Goal: Task Accomplishment & Management: Manage account settings

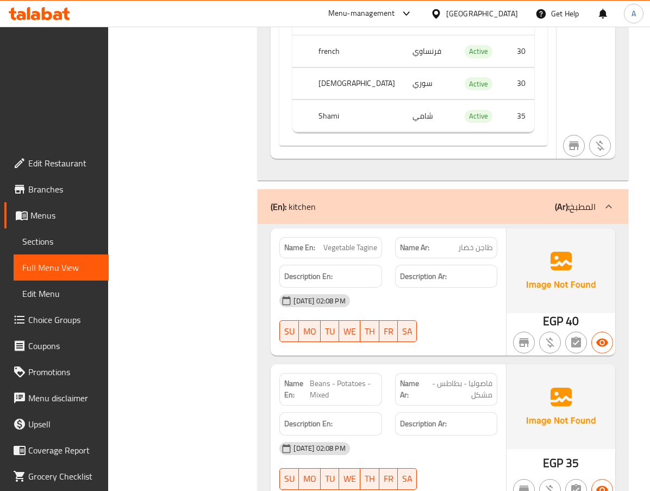
scroll to position [8080, 0]
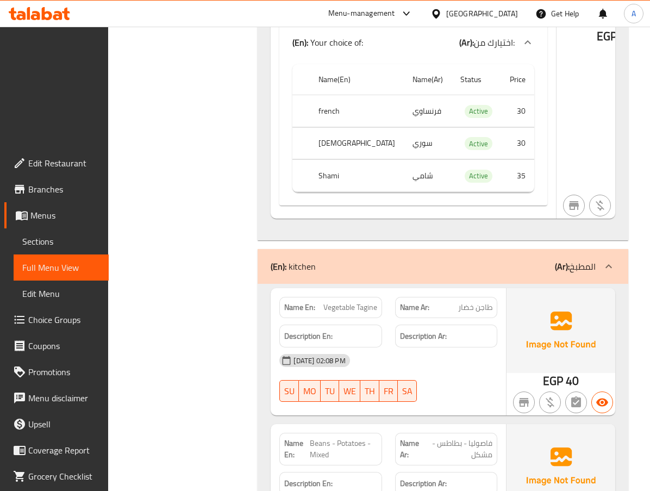
click at [348, 302] on span "Vegetable Tagine" at bounding box center [350, 307] width 54 height 11
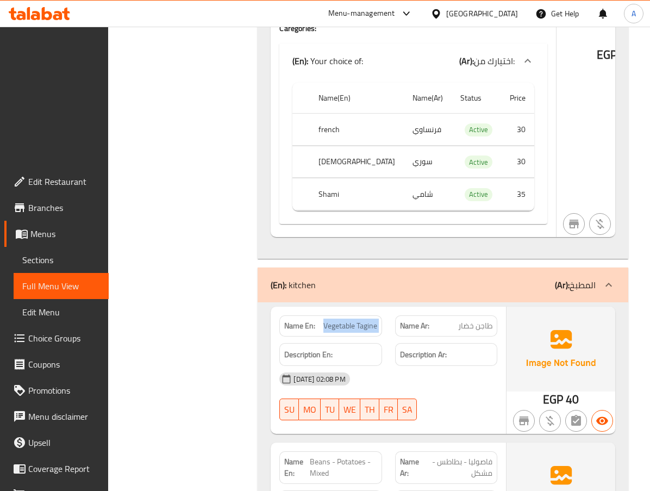
copy span "Vegetable Tagine"
click at [351, 456] on span "Beans - Potatoes - Mixed" at bounding box center [343, 467] width 67 height 23
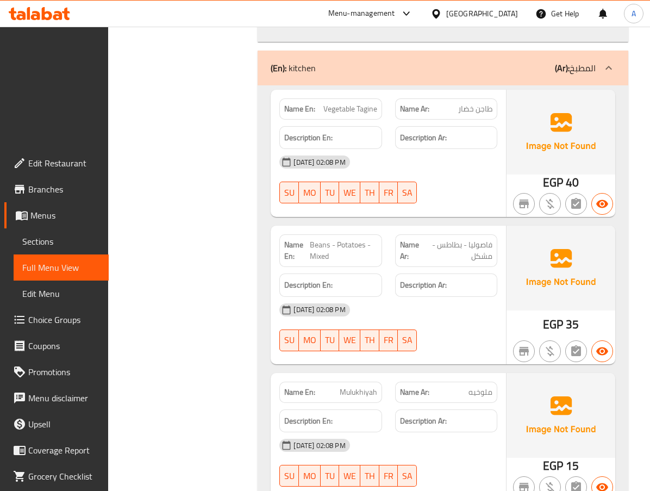
scroll to position [8298, 0]
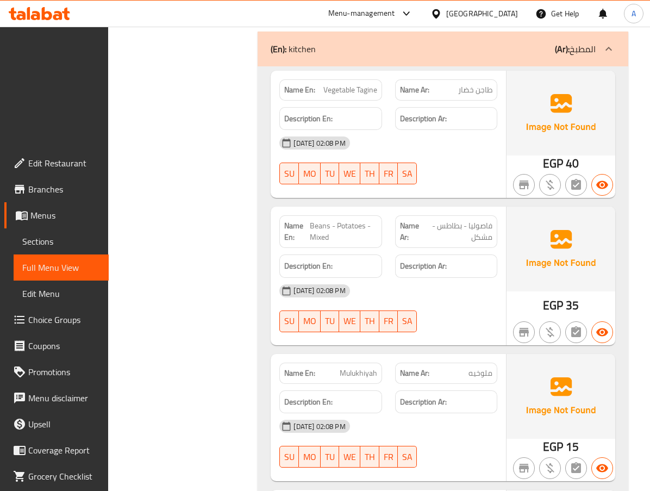
click at [47, 209] on span "Menus" at bounding box center [65, 215] width 70 height 13
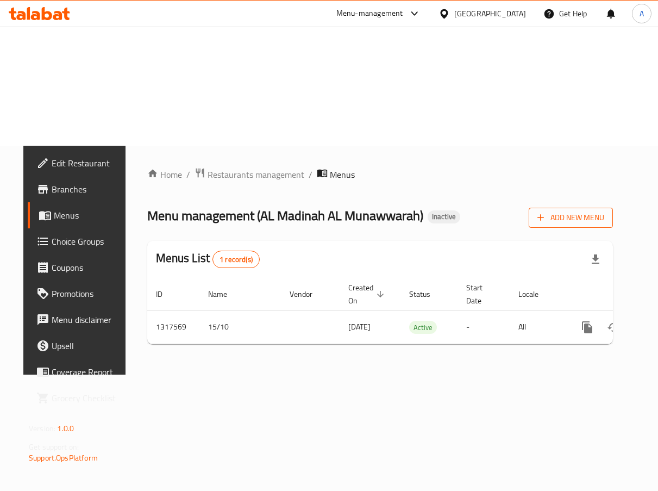
click at [586, 211] on span "Add New Menu" at bounding box center [571, 218] width 67 height 14
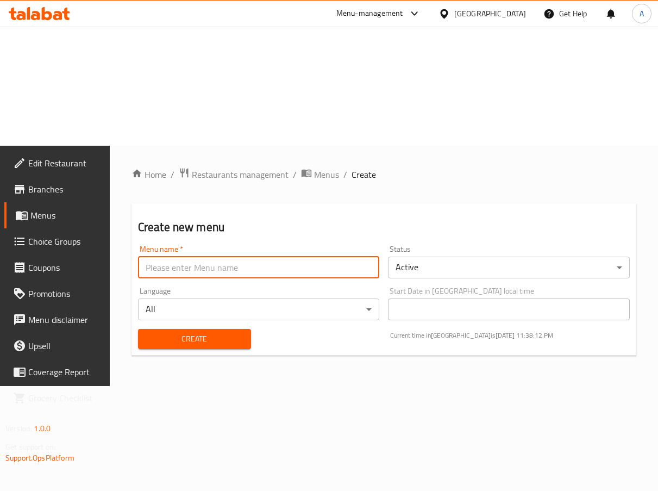
click at [276, 257] on input "text" at bounding box center [259, 268] width 242 height 22
type input "N"
click at [275, 257] on input "Updated" at bounding box center [259, 268] width 242 height 22
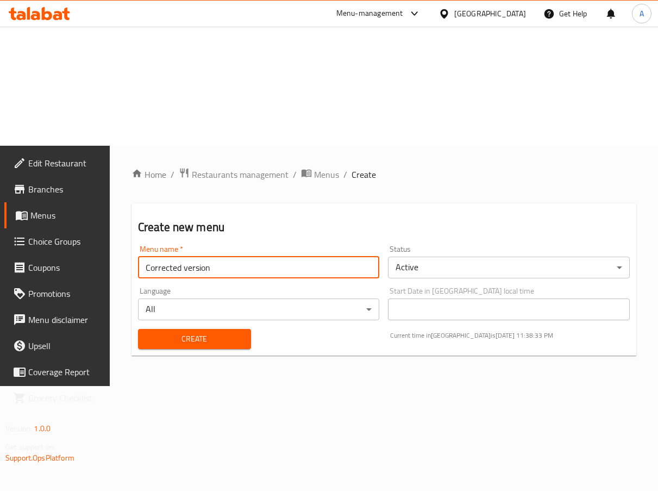
type input "Corrected version"
click at [242, 332] on span "Create" at bounding box center [195, 339] width 96 height 14
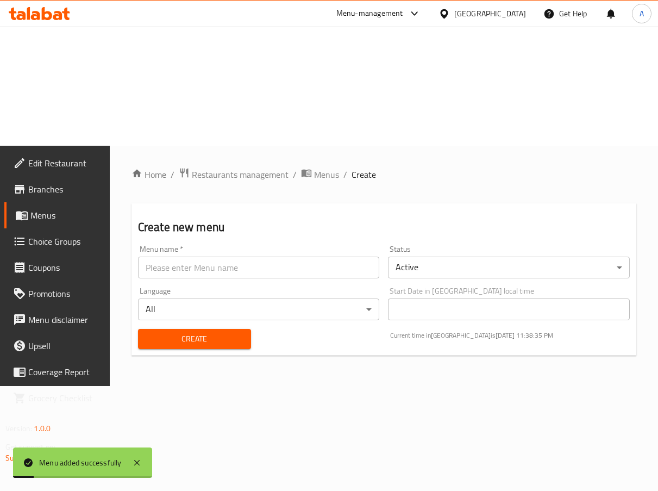
click at [57, 209] on span "Menus" at bounding box center [65, 215] width 71 height 13
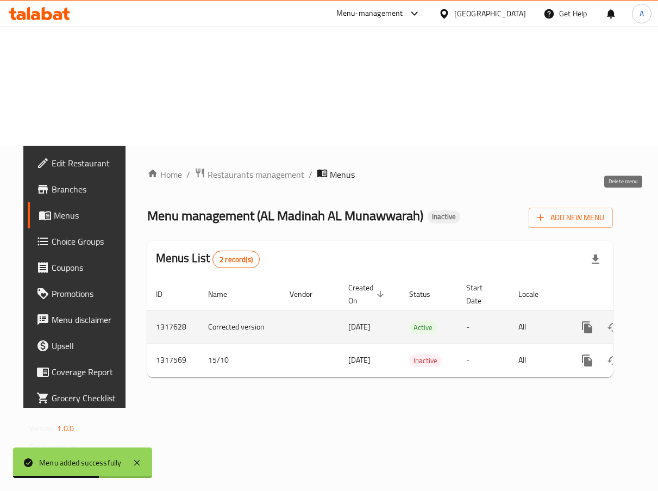
click at [636, 322] on icon "enhanced table" at bounding box center [640, 327] width 8 height 10
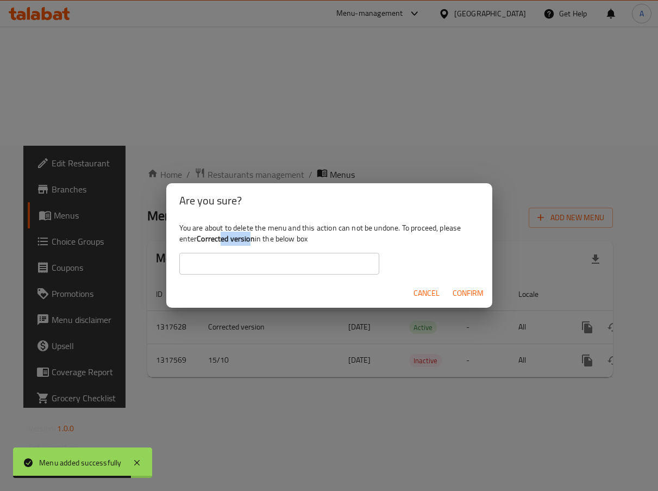
drag, startPoint x: 253, startPoint y: 240, endPoint x: 221, endPoint y: 243, distance: 32.2
click at [221, 243] on b "Corrected version" at bounding box center [226, 239] width 58 height 14
click at [205, 240] on b "Corrected version" at bounding box center [226, 239] width 58 height 14
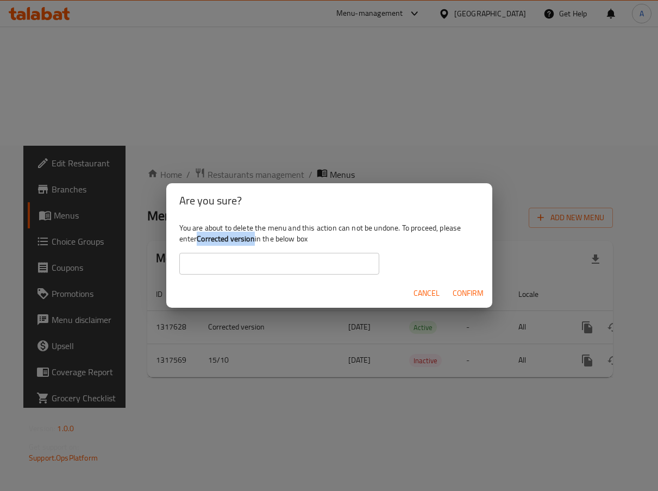
drag, startPoint x: 199, startPoint y: 240, endPoint x: 254, endPoint y: 241, distance: 55.4
click at [254, 241] on b "Corrected version" at bounding box center [226, 239] width 58 height 14
copy b "Corrected version"
click at [258, 267] on input "text" at bounding box center [279, 264] width 200 height 22
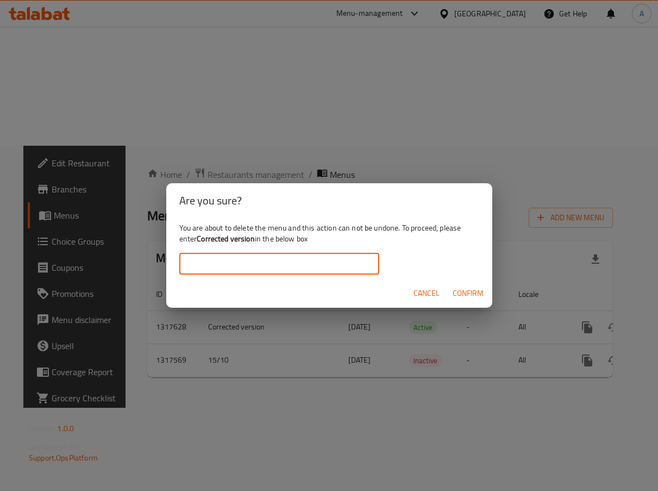
paste input "Corrected version"
type input "Corrected version"
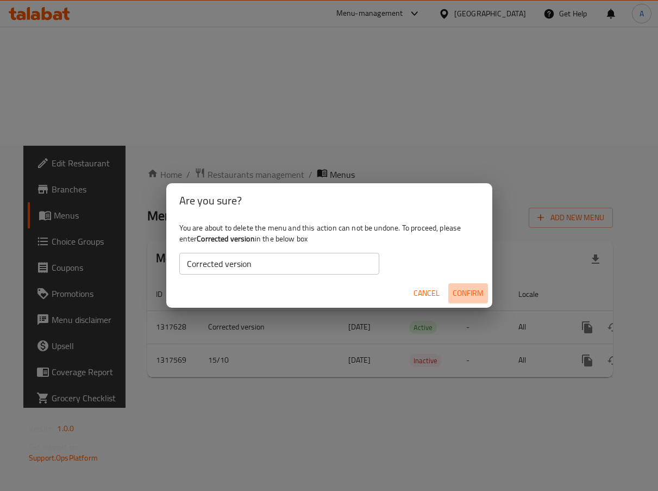
click at [461, 284] on button "Confirm" at bounding box center [468, 293] width 40 height 20
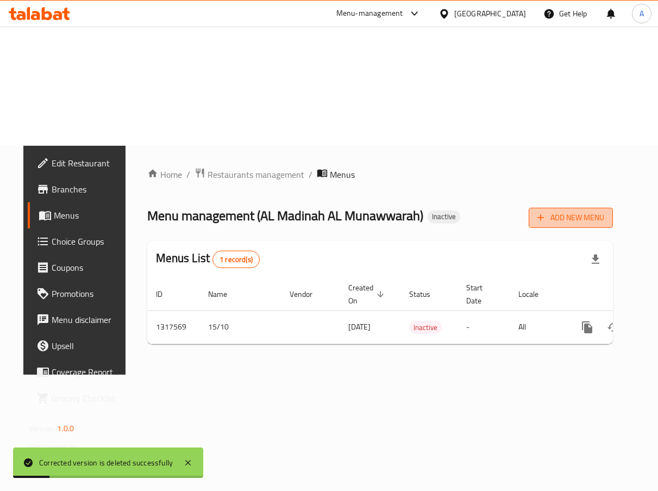
click at [587, 208] on button "Add New Menu" at bounding box center [571, 218] width 84 height 20
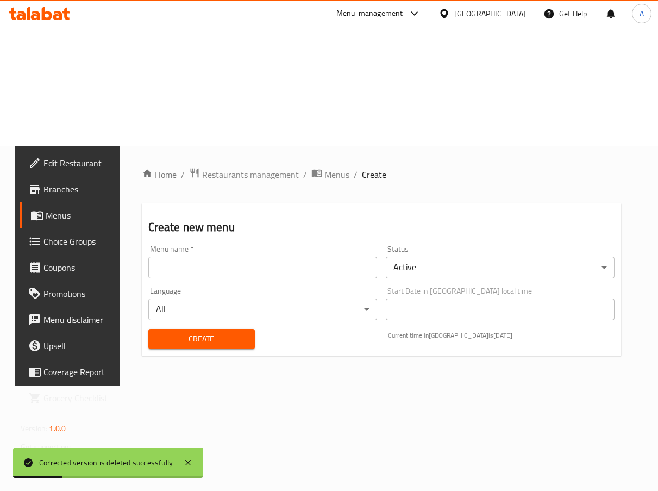
click at [305, 257] on input "text" at bounding box center [262, 268] width 229 height 22
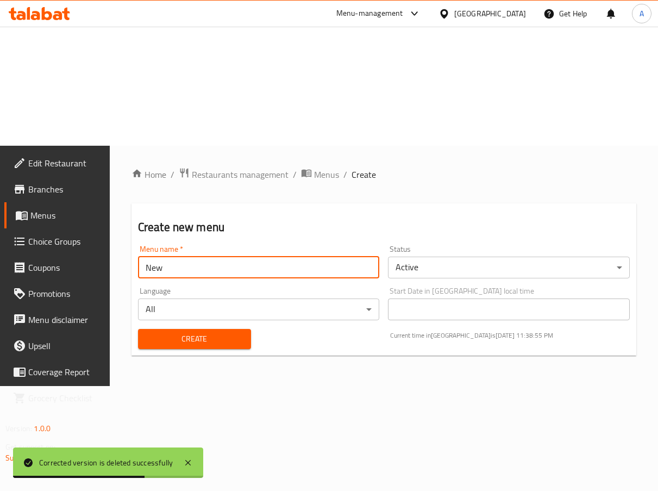
type input "New"
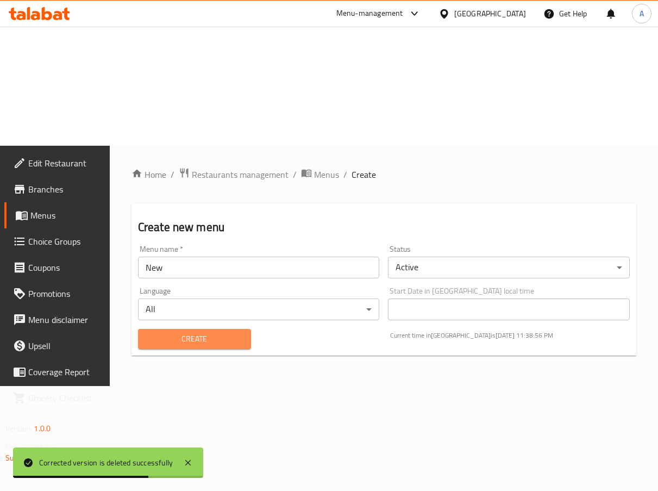
click at [222, 332] on span "Create" at bounding box center [195, 339] width 96 height 14
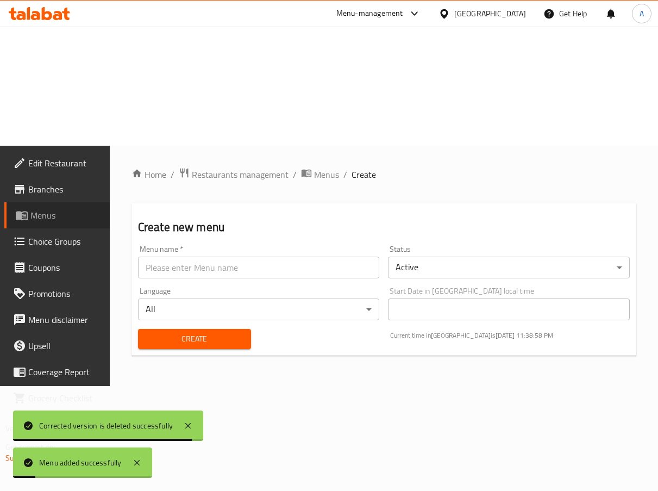
click at [55, 209] on span "Menus" at bounding box center [65, 215] width 71 height 13
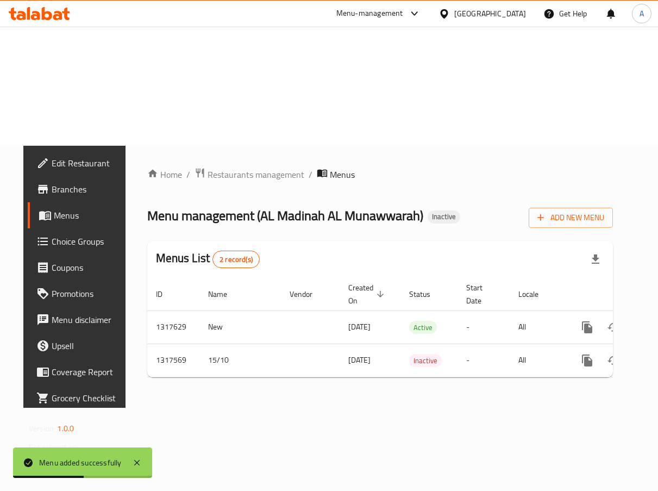
scroll to position [0, 35]
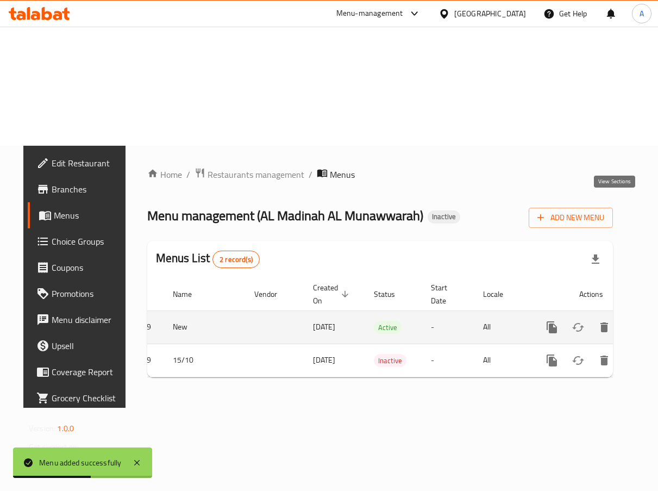
click at [624, 321] on icon "enhanced table" at bounding box center [630, 327] width 13 height 13
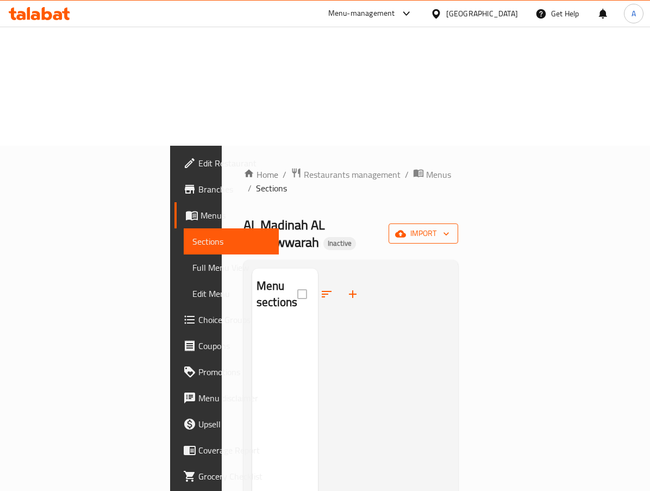
click at [450, 227] on span "import" at bounding box center [423, 234] width 52 height 14
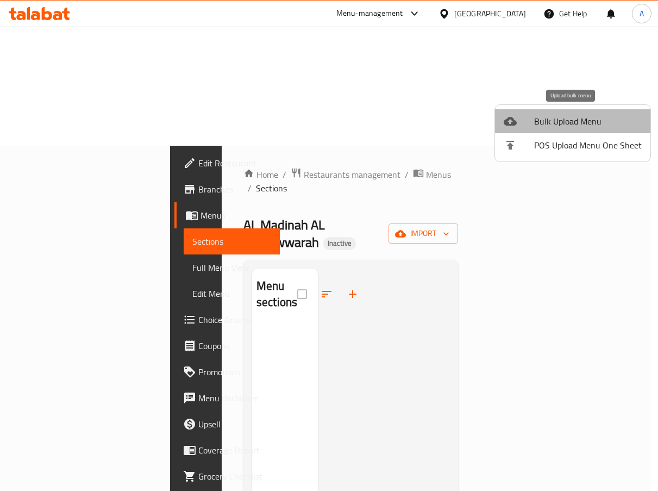
click at [574, 125] on span "Bulk Upload Menu" at bounding box center [588, 121] width 108 height 13
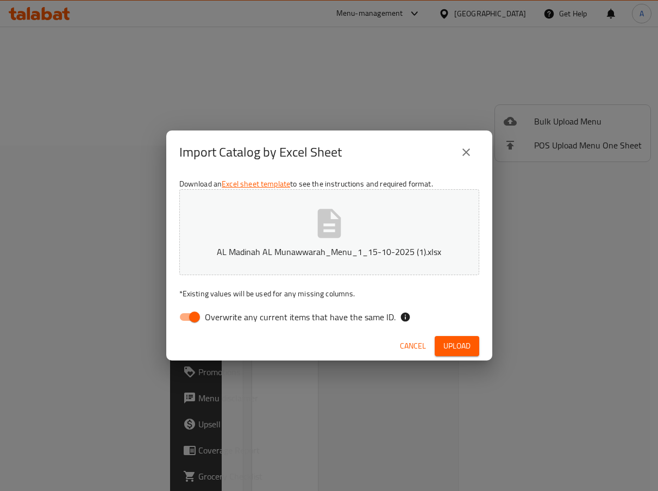
click at [198, 314] on input "Overwrite any current items that have the same ID." at bounding box center [195, 317] width 62 height 21
checkbox input "false"
click at [464, 348] on span "Upload" at bounding box center [457, 346] width 27 height 14
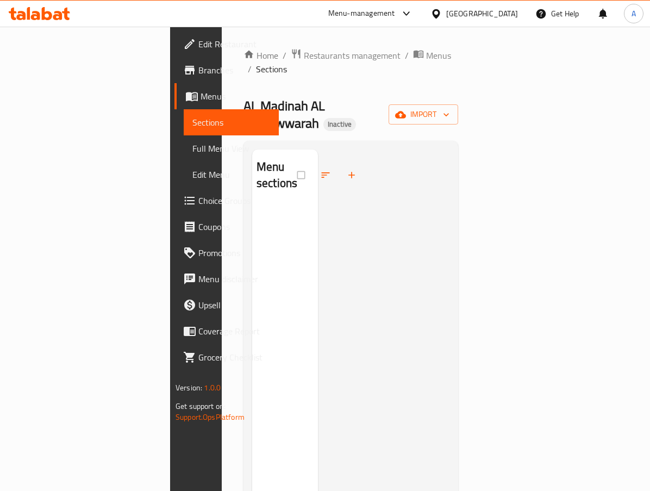
click at [186, 96] on icon at bounding box center [192, 96] width 12 height 9
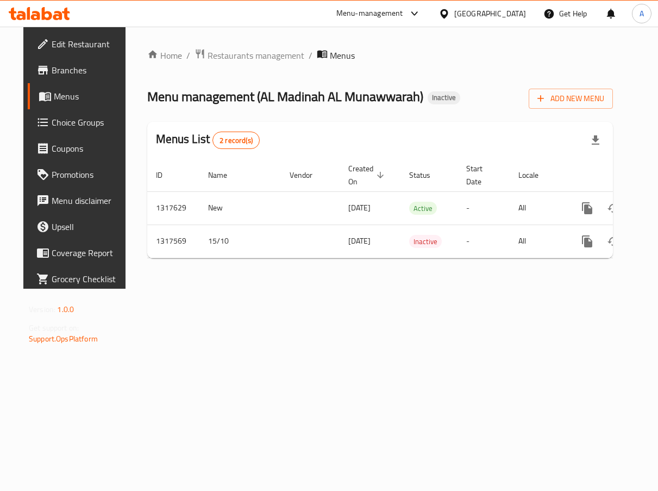
scroll to position [0, 35]
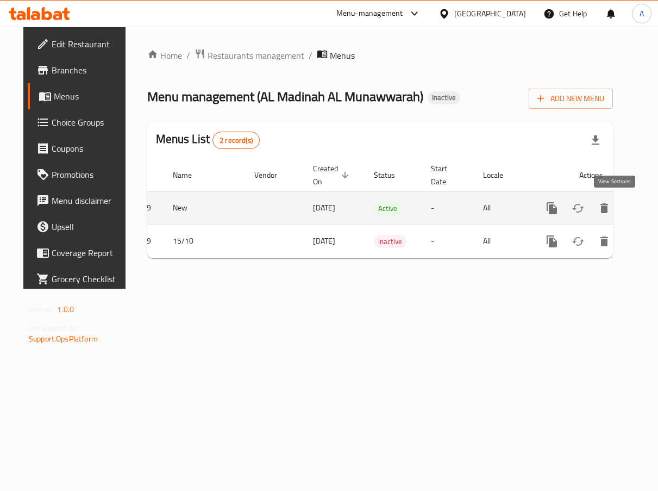
click at [624, 207] on icon "enhanced table" at bounding box center [630, 208] width 13 height 13
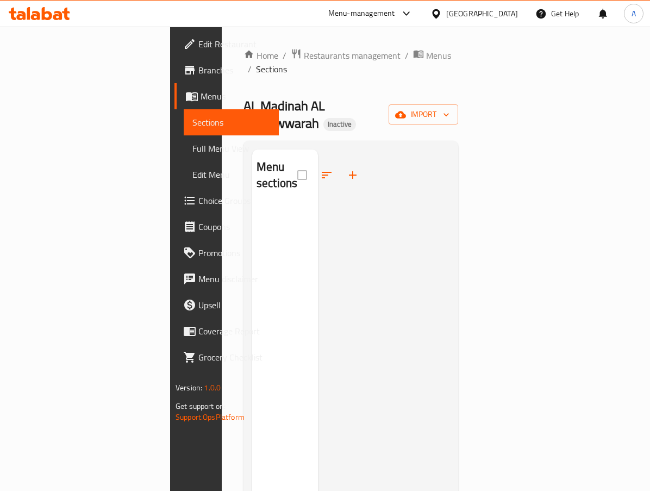
click at [201, 95] on span "Menus" at bounding box center [236, 96] width 70 height 13
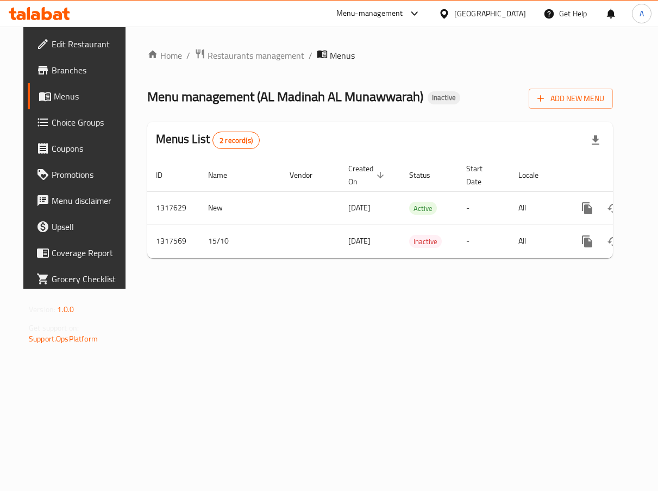
click at [613, 266] on div "Home / Restaurants management / Menus Menu management ( AL Madinah AL Munawwara…" at bounding box center [380, 157] width 466 height 219
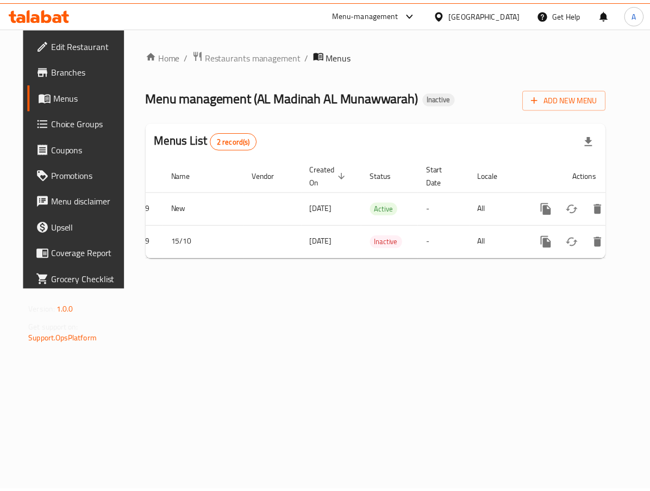
scroll to position [0, 35]
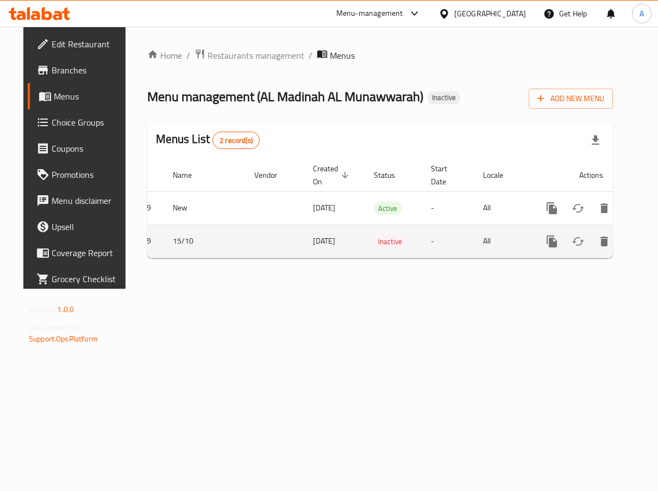
click at [626, 240] on icon "enhanced table" at bounding box center [631, 241] width 10 height 10
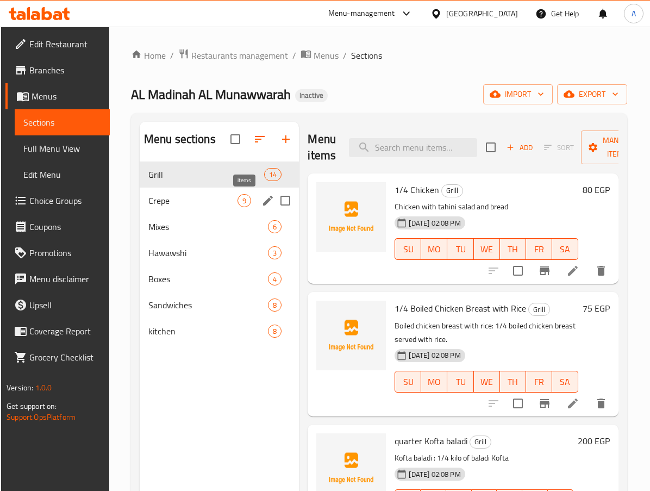
click at [222, 201] on span "Crepe" at bounding box center [193, 200] width 90 height 13
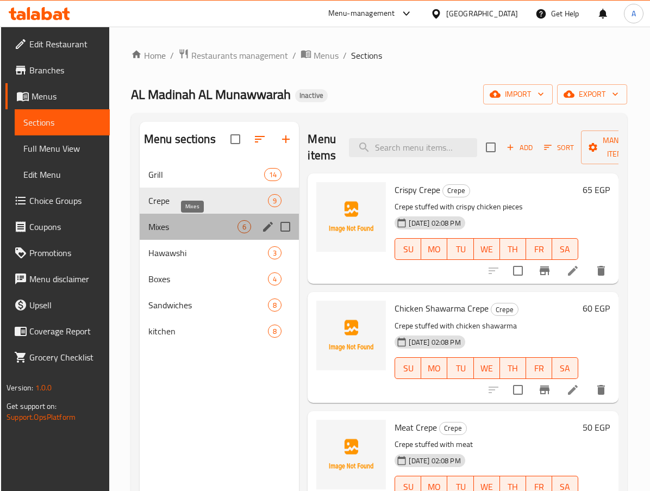
click at [214, 223] on span "Mixes" at bounding box center [193, 226] width 90 height 13
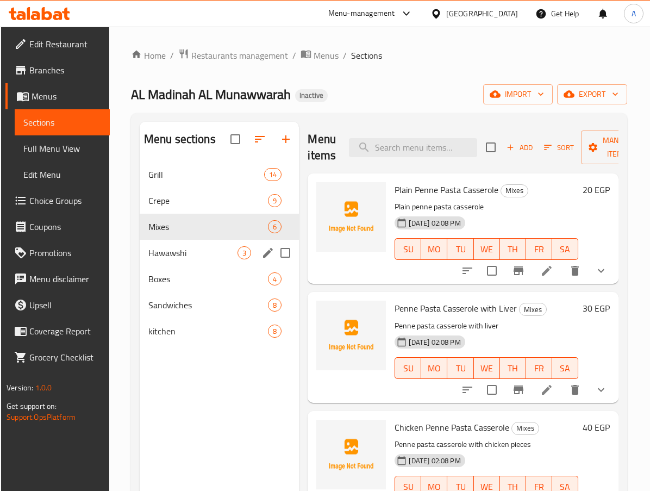
click at [207, 245] on div "Hawawshi 3" at bounding box center [220, 253] width 160 height 26
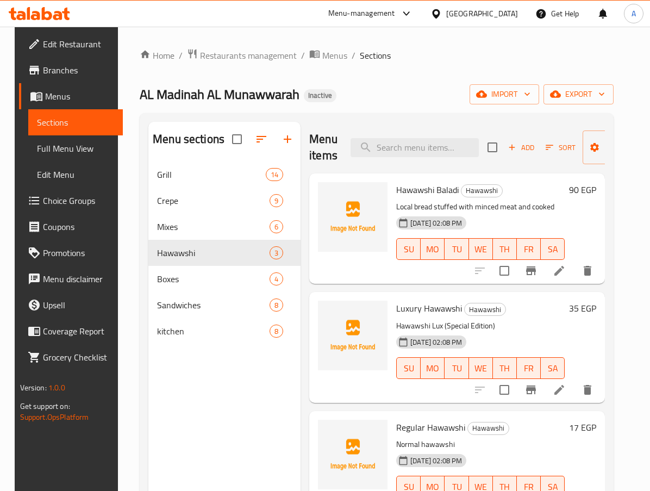
click at [120, 160] on div "Home / Restaurants management / Menus / Sections AL Madinah AL Munawwarah Inact…" at bounding box center [376, 335] width 517 height 616
click at [429, 143] on input "search" at bounding box center [415, 147] width 128 height 19
paste input "Crispy Crepe"
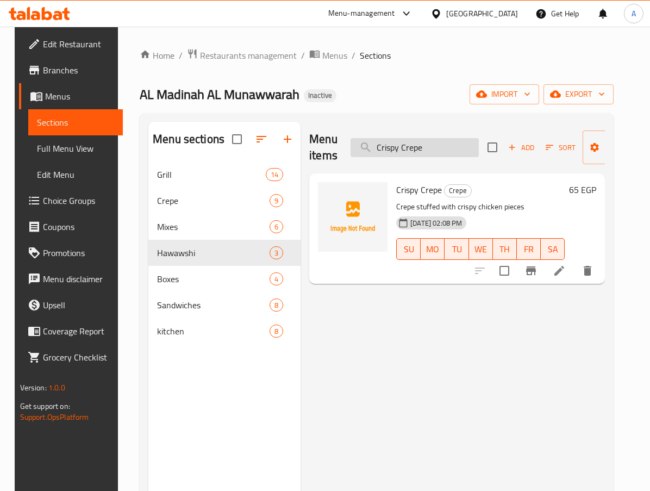
click at [440, 149] on input "Crispy Crepe" at bounding box center [415, 147] width 128 height 19
paste input "hicken Shawarma"
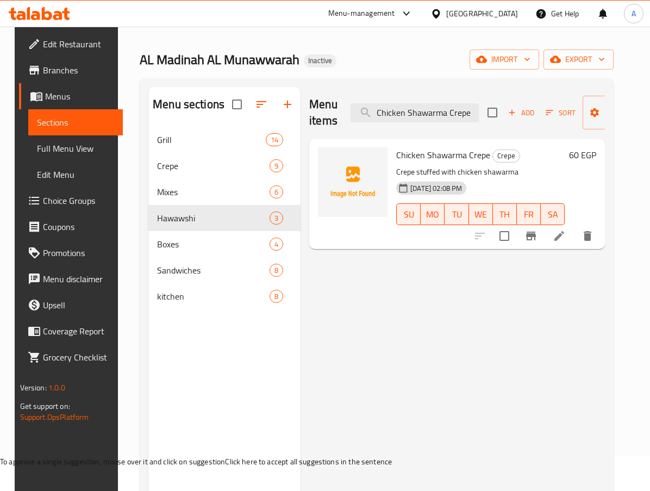
scroll to position [54, 0]
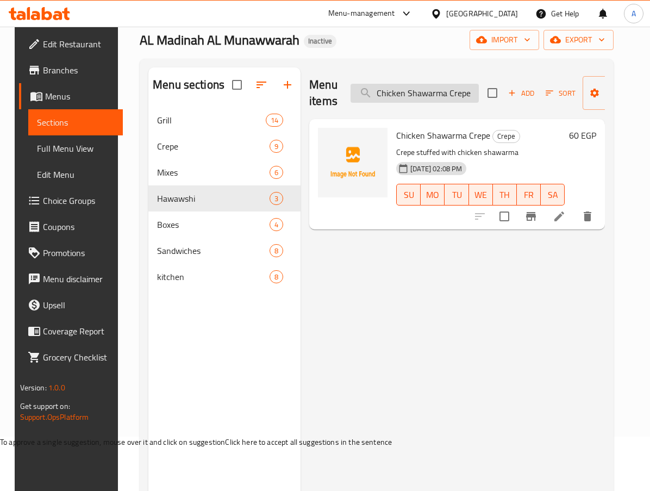
drag, startPoint x: 408, startPoint y: 87, endPoint x: 409, endPoint y: 93, distance: 6.7
click at [408, 89] on input "Chicken Shawarma Crepe" at bounding box center [415, 93] width 128 height 19
click at [409, 93] on input "Chicken Shawarma Crepe" at bounding box center [415, 93] width 128 height 19
click at [423, 96] on input "Chicken Shawarma Crepe" at bounding box center [415, 93] width 128 height 19
paste input "rispy"
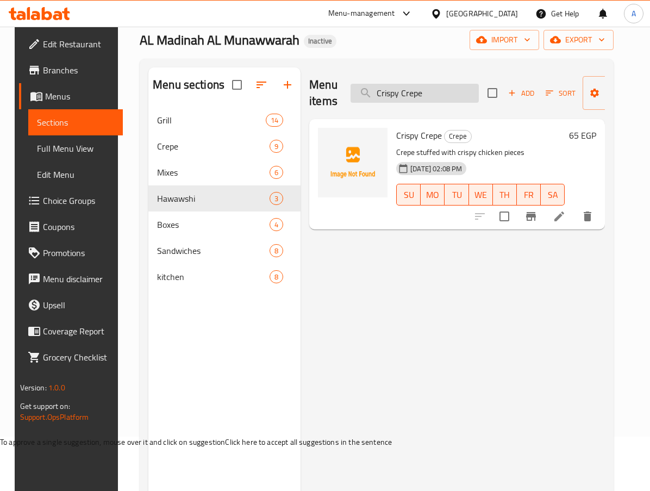
click at [402, 95] on input "Crispy Crepe" at bounding box center [415, 93] width 128 height 19
paste input "hicken Shawarma"
type input "Chicken Shawarma Crepe"
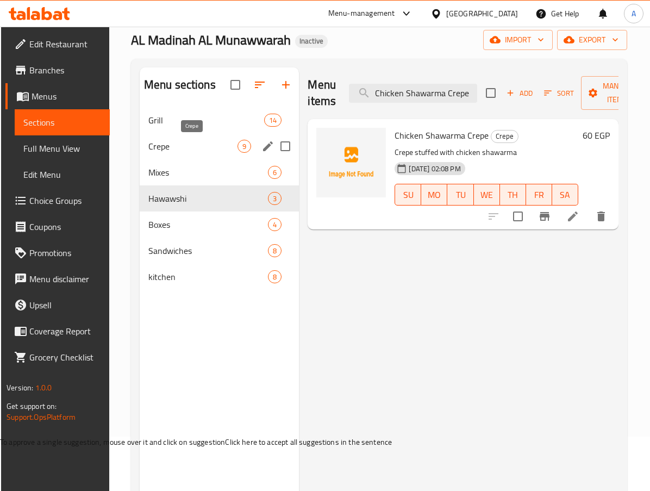
click at [189, 150] on span "Crepe" at bounding box center [193, 146] width 90 height 13
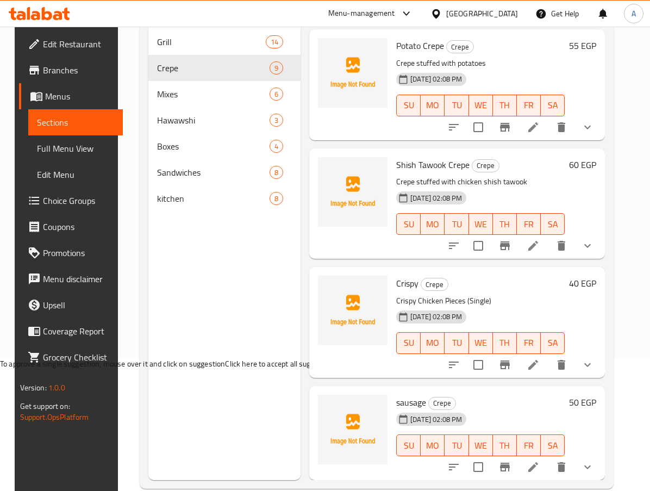
scroll to position [98, 0]
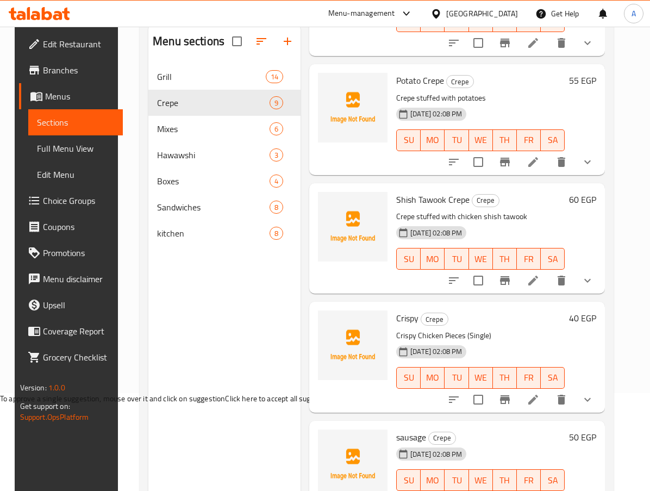
drag, startPoint x: 566, startPoint y: 392, endPoint x: 542, endPoint y: 323, distance: 72.5
click at [542, 323] on div "Crispy Crepe Crispy Chicken Pieces (Single) 15-10-2025 02:08 PM SU MO TU WE TH …" at bounding box center [480, 357] width 177 height 102
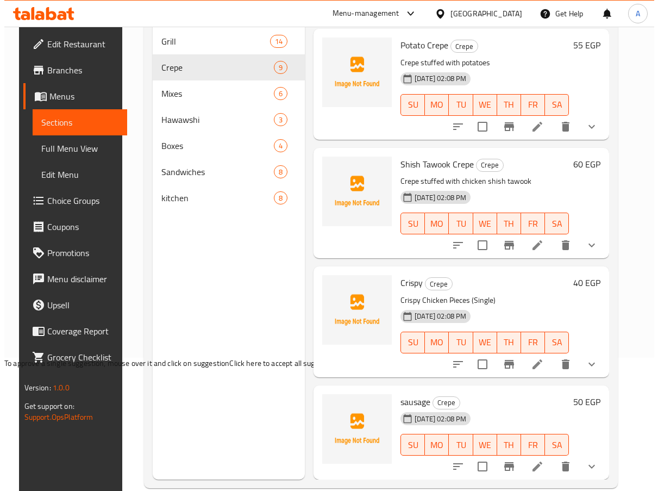
scroll to position [152, 0]
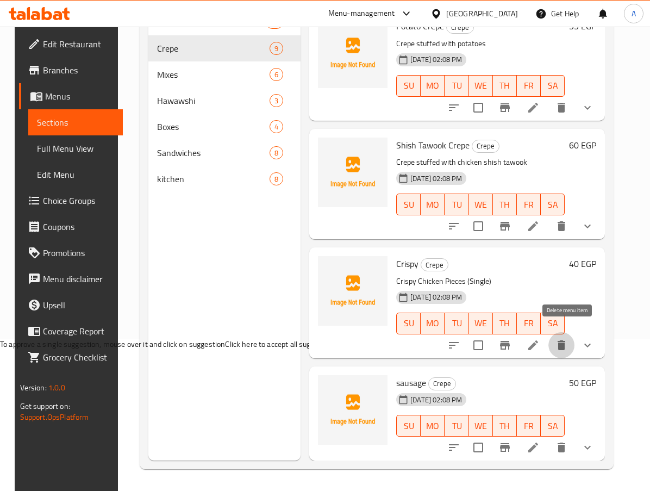
click at [568, 339] on icon "delete" at bounding box center [561, 345] width 13 height 13
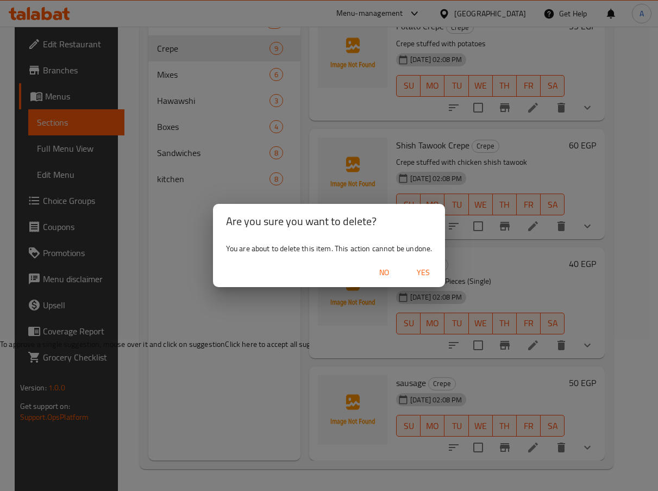
click at [418, 274] on span "Yes" at bounding box center [423, 273] width 26 height 14
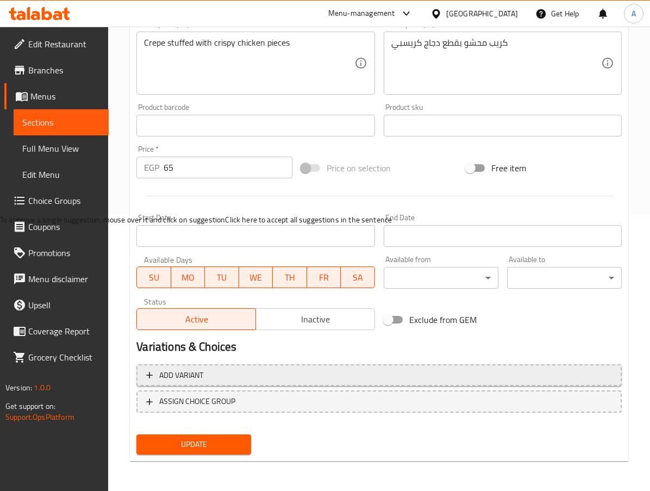
scroll to position [277, 0]
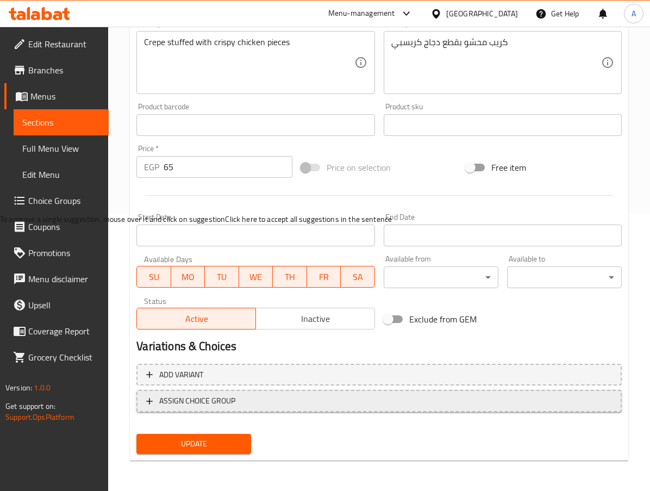
click at [205, 394] on span "ASSIGN CHOICE GROUP" at bounding box center [197, 401] width 76 height 14
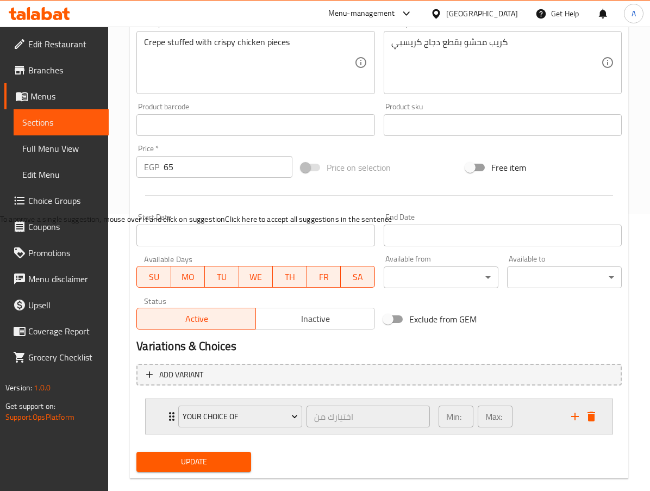
click at [177, 414] on div "your choice of" at bounding box center [240, 416] width 128 height 26
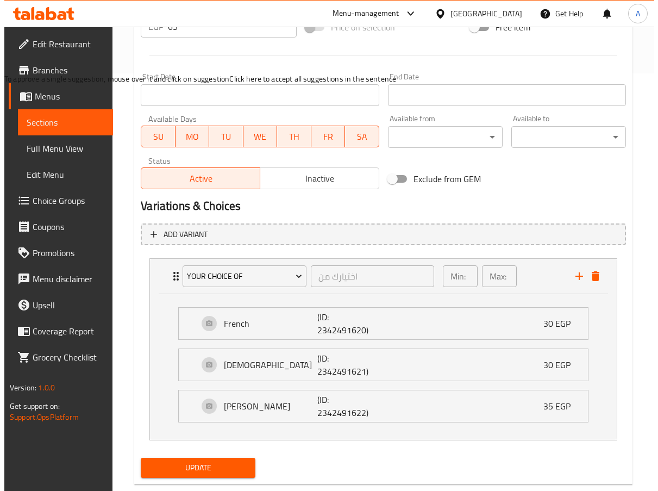
scroll to position [441, 0]
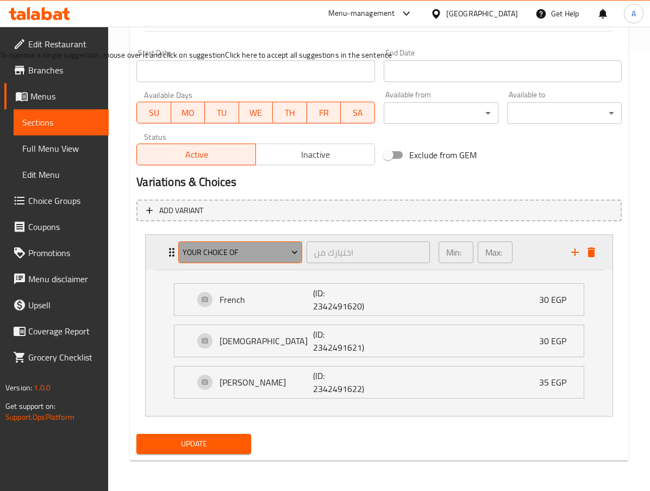
click at [241, 262] on button "your choice of" at bounding box center [240, 252] width 124 height 22
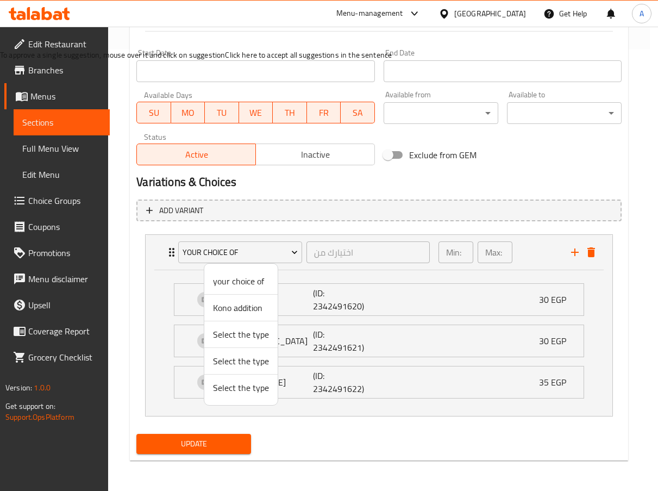
click at [257, 308] on span "Kono addition" at bounding box center [241, 307] width 56 height 13
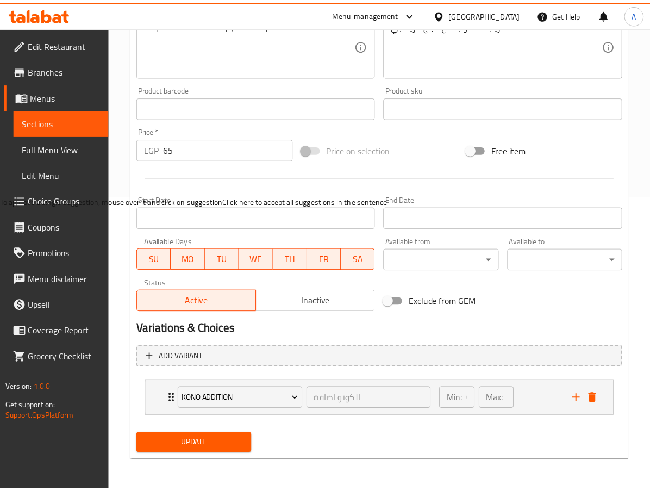
scroll to position [295, 0]
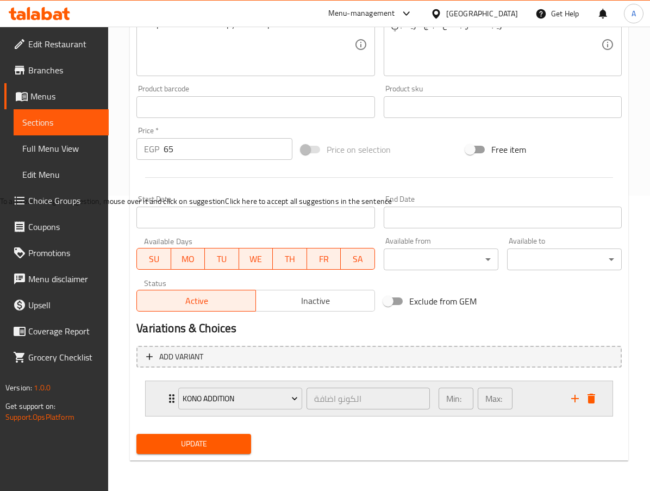
click at [170, 399] on icon "Expand" at bounding box center [171, 398] width 5 height 9
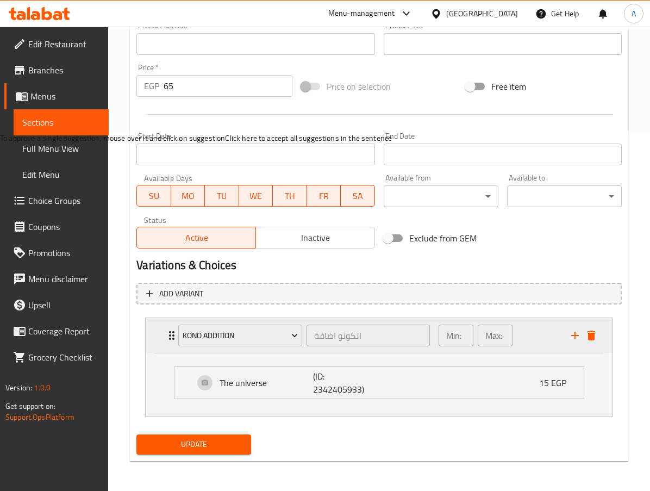
scroll to position [359, 0]
click at [254, 385] on p "The universe" at bounding box center [266, 382] width 93 height 13
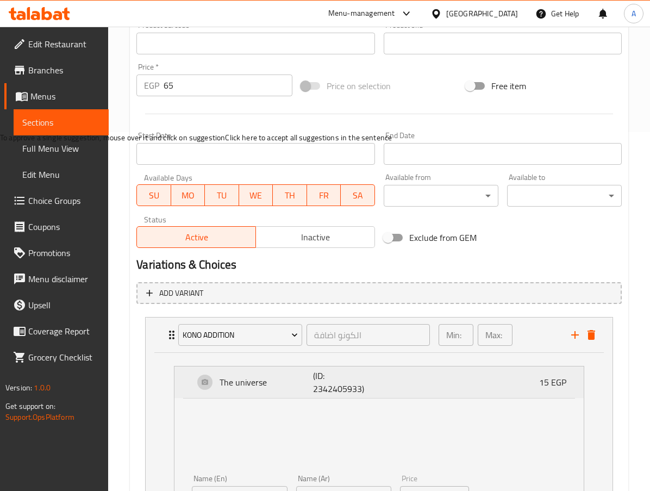
scroll to position [441, 0]
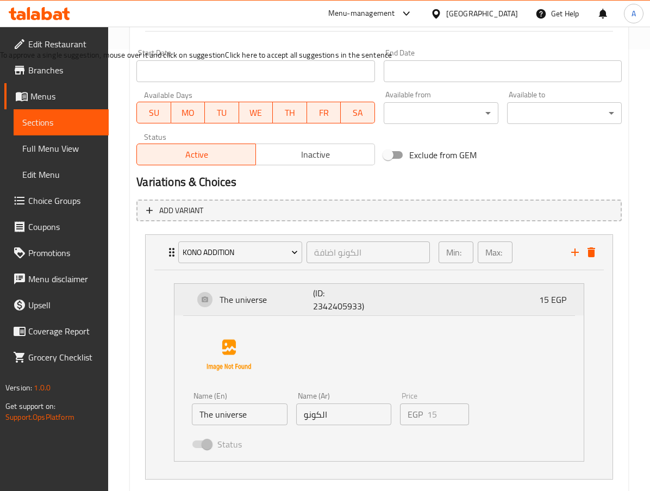
click at [248, 301] on p "The universe" at bounding box center [266, 299] width 93 height 13
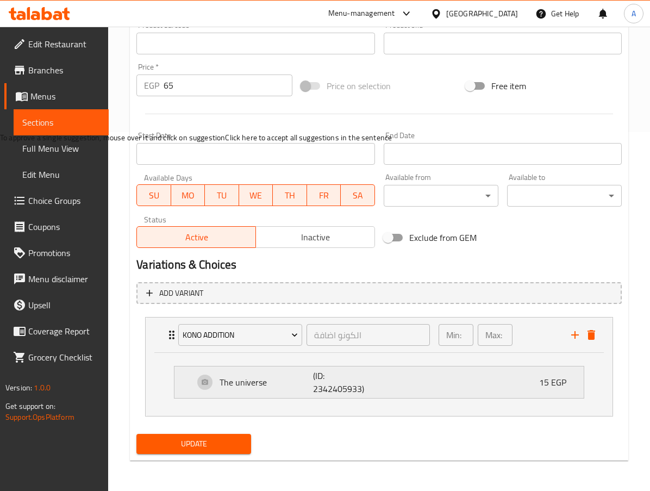
scroll to position [359, 0]
click at [228, 443] on span "Update" at bounding box center [193, 444] width 97 height 14
click at [227, 437] on span "Update" at bounding box center [193, 444] width 97 height 14
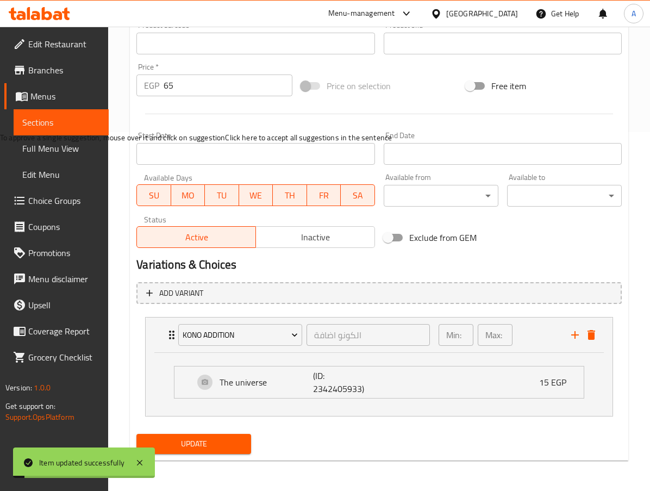
scroll to position [0, 0]
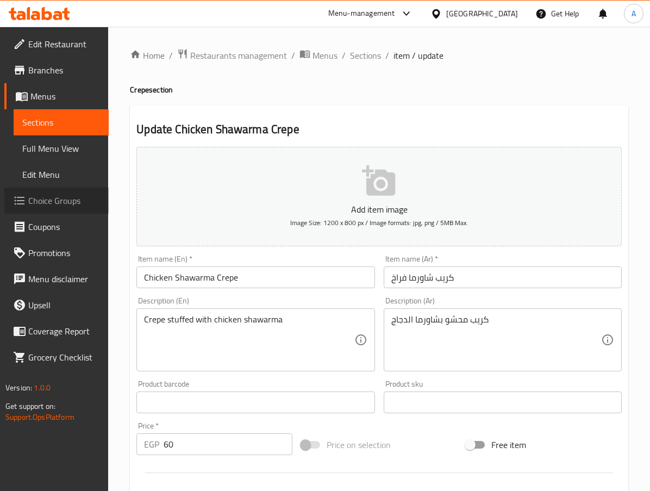
click at [63, 197] on span "Choice Groups" at bounding box center [64, 200] width 72 height 13
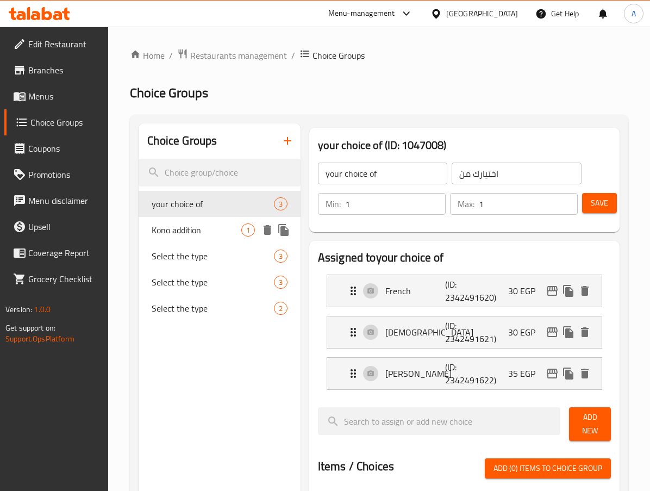
click at [185, 233] on span "Kono addition" at bounding box center [196, 229] width 89 height 13
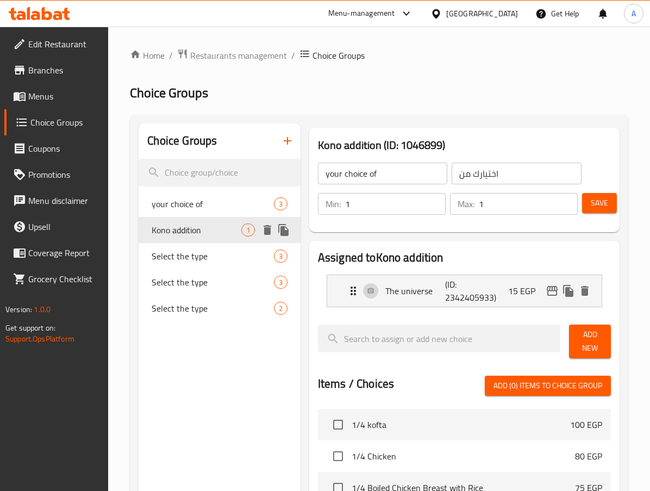
type input "Kono addition"
type input "الكونو اضافة"
type input "0"
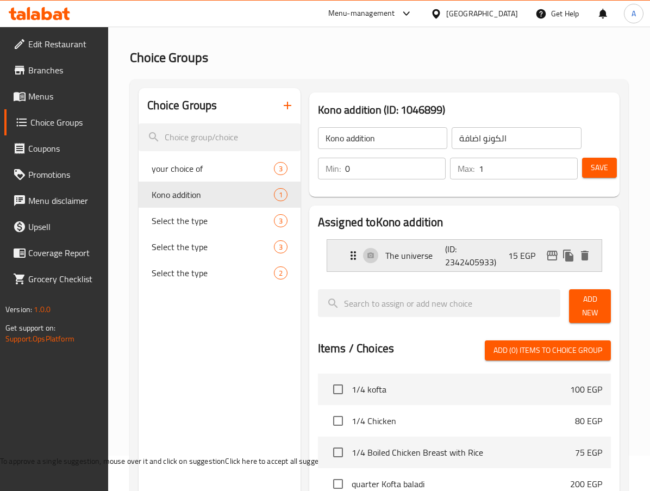
scroll to position [54, 0]
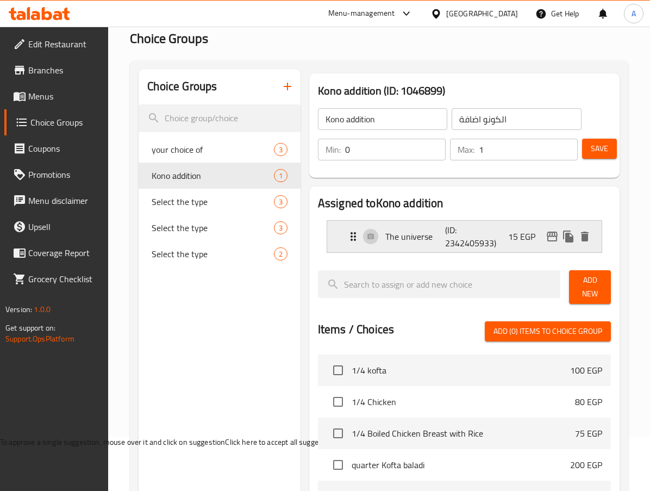
click at [388, 234] on p "The universe" at bounding box center [415, 236] width 60 height 13
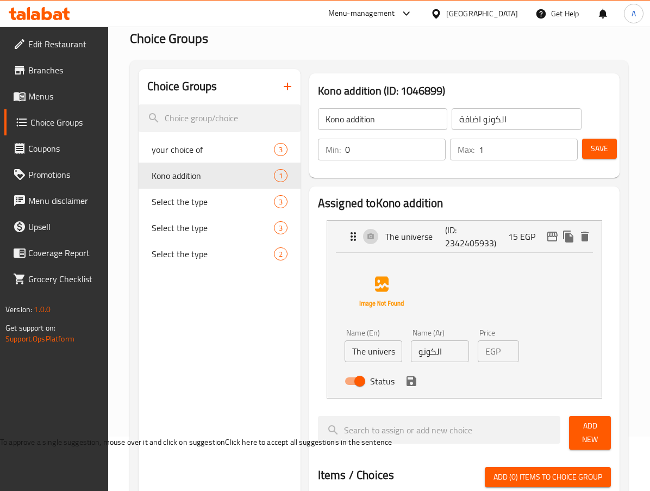
click at [373, 354] on input "The universe" at bounding box center [374, 351] width 58 height 22
click at [335, 118] on input "Kono addition" at bounding box center [382, 119] width 129 height 22
click at [373, 353] on input "The universe" at bounding box center [374, 351] width 58 height 22
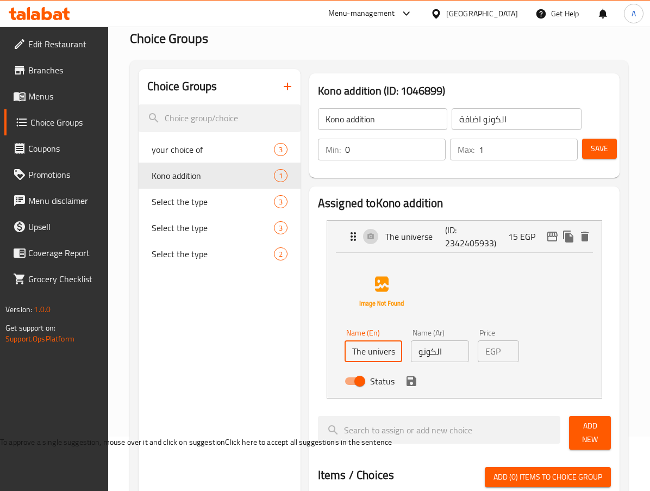
click at [373, 353] on input "The universe" at bounding box center [374, 351] width 58 height 22
paste input "kono"
click at [413, 385] on icon "save" at bounding box center [412, 381] width 10 height 10
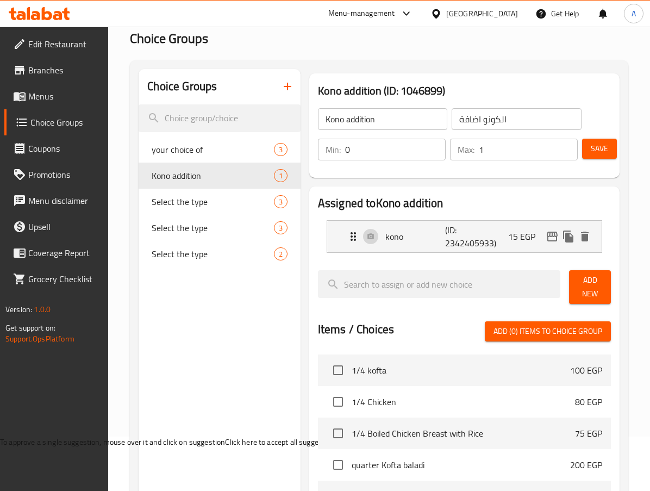
type input "kono"
click at [597, 146] on span "Save" at bounding box center [599, 149] width 17 height 14
click at [608, 151] on span "Save" at bounding box center [599, 149] width 17 height 14
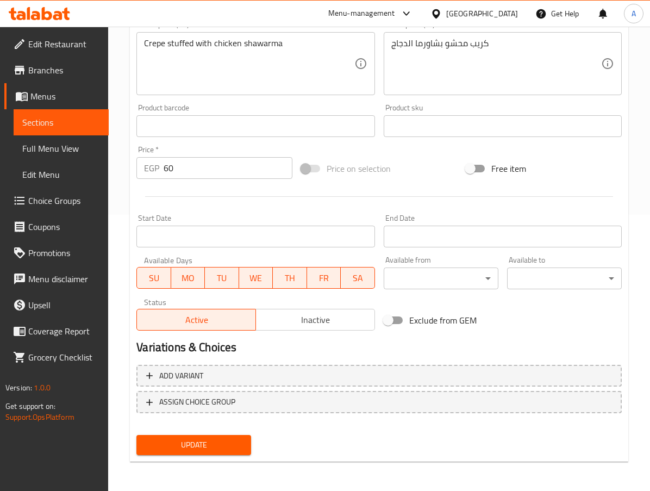
scroll to position [277, 0]
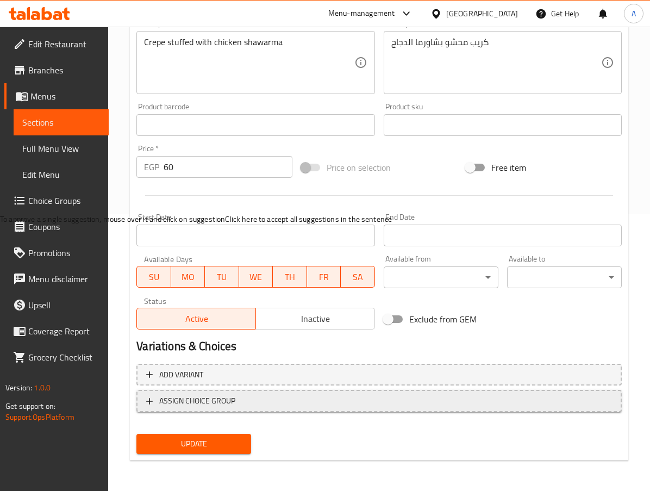
click at [257, 405] on span "ASSIGN CHOICE GROUP" at bounding box center [379, 401] width 466 height 14
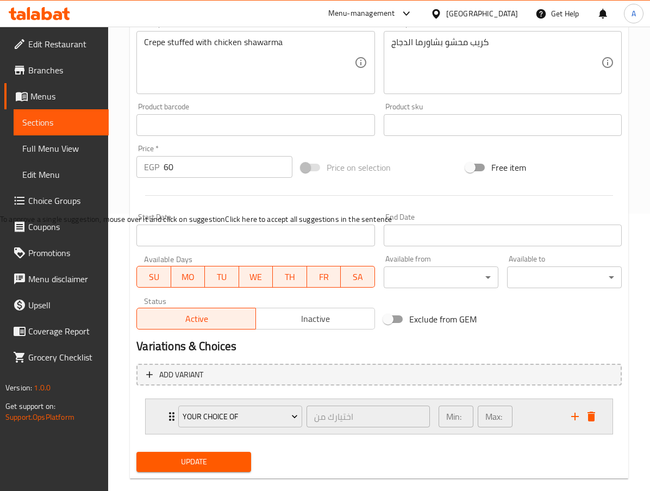
click at [175, 416] on div "your choice of اختيارك من ​" at bounding box center [304, 416] width 265 height 35
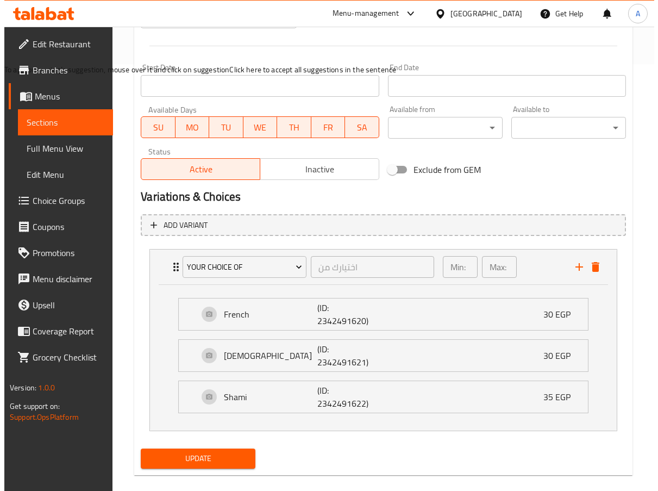
scroll to position [440, 0]
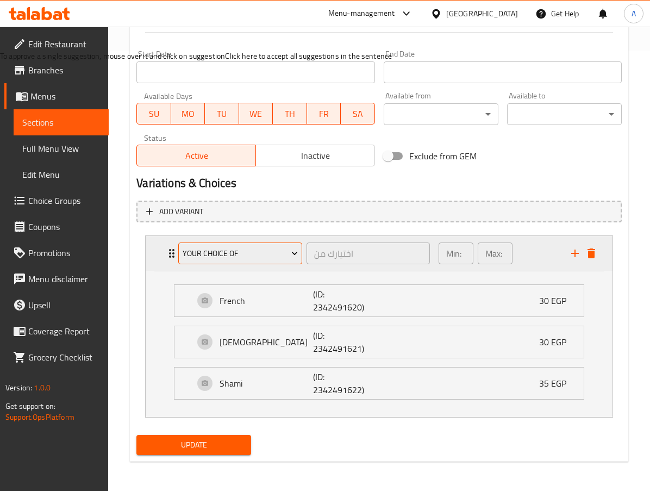
click at [262, 252] on span "your choice of" at bounding box center [241, 254] width 116 height 14
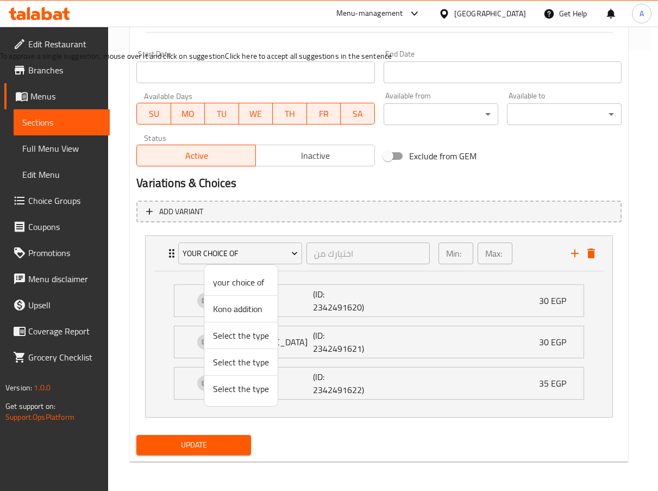
click at [239, 314] on span "Kono addition" at bounding box center [241, 308] width 56 height 13
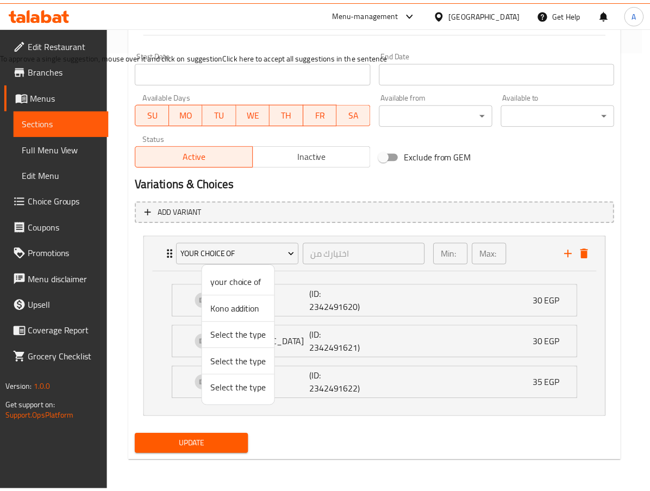
scroll to position [295, 0]
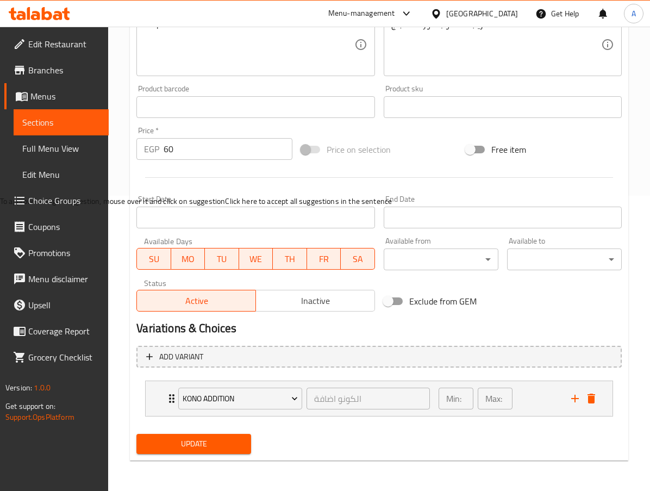
click at [221, 445] on span "Update" at bounding box center [193, 444] width 97 height 14
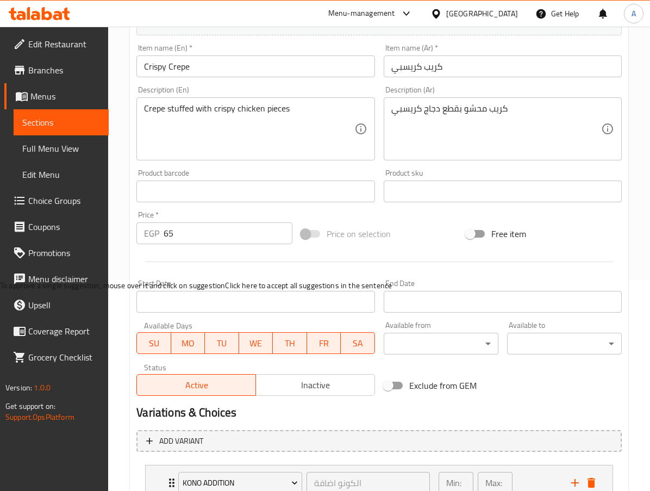
scroll to position [295, 0]
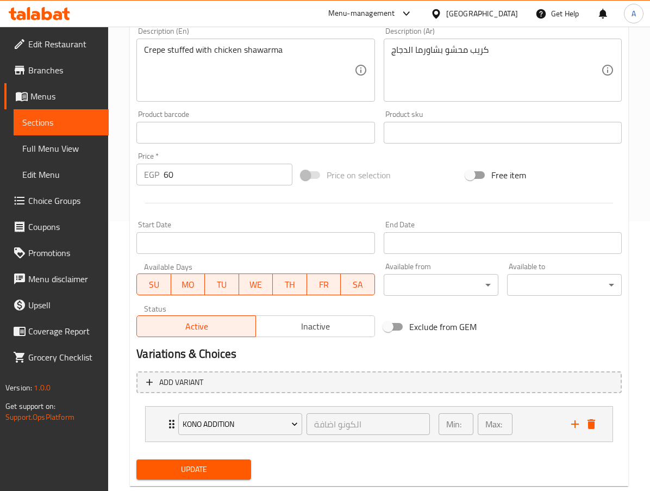
scroll to position [272, 0]
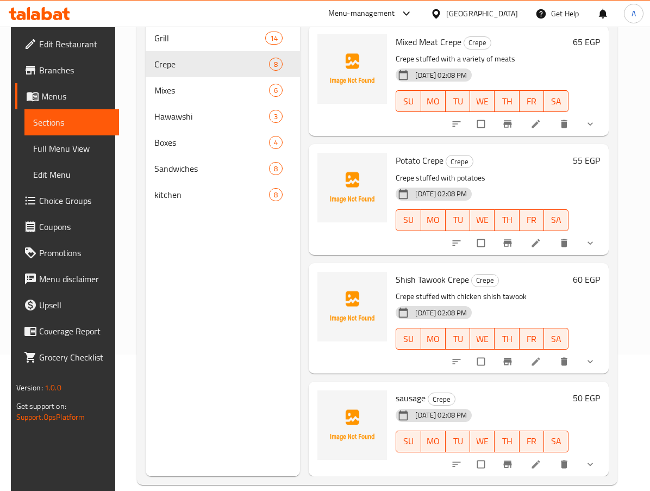
scroll to position [152, 0]
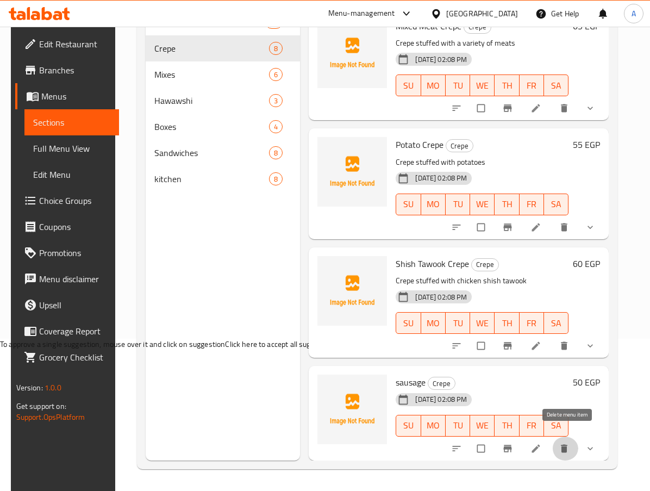
click at [568, 447] on button "delete" at bounding box center [565, 448] width 26 height 24
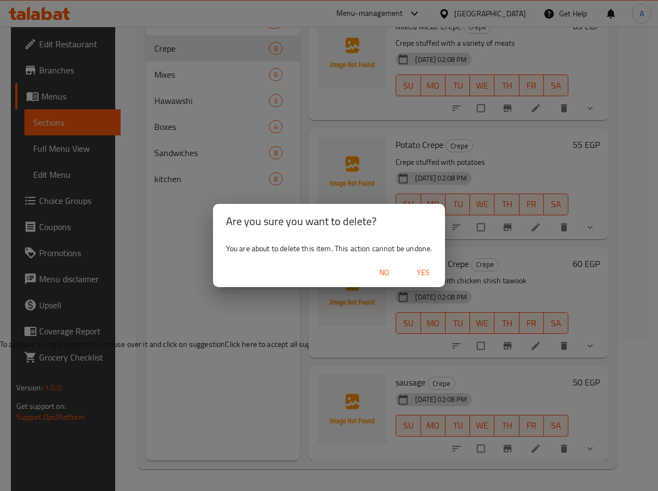
click at [421, 263] on button "Yes" at bounding box center [423, 273] width 35 height 20
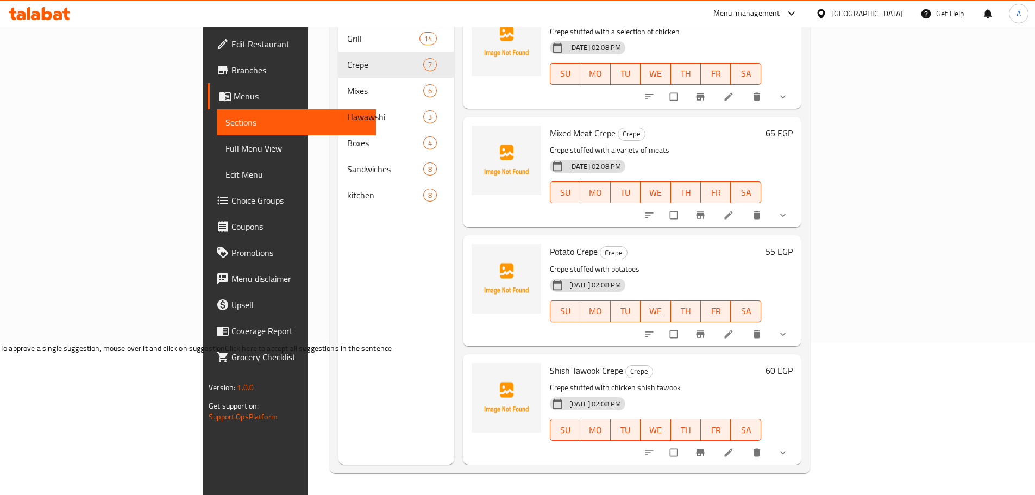
scroll to position [363, 0]
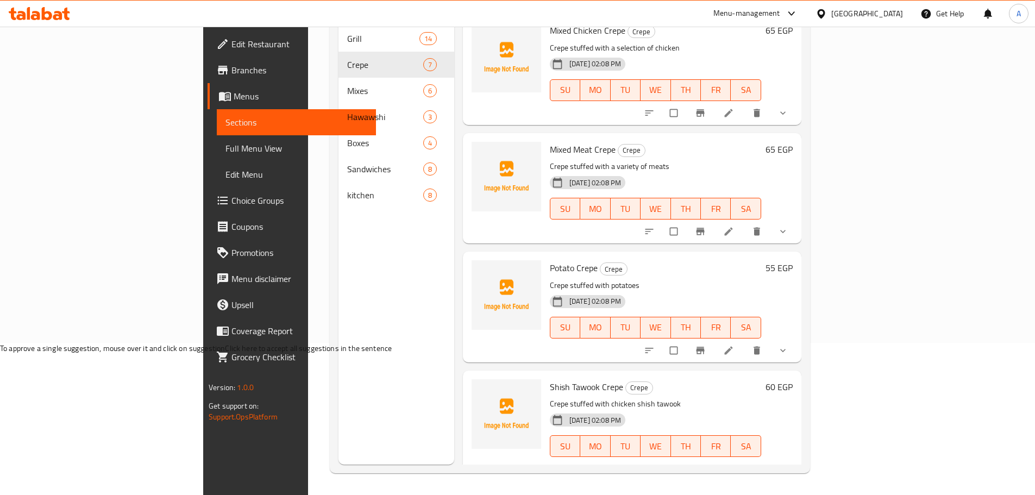
click at [226, 147] on span "Full Menu View" at bounding box center [297, 148] width 142 height 13
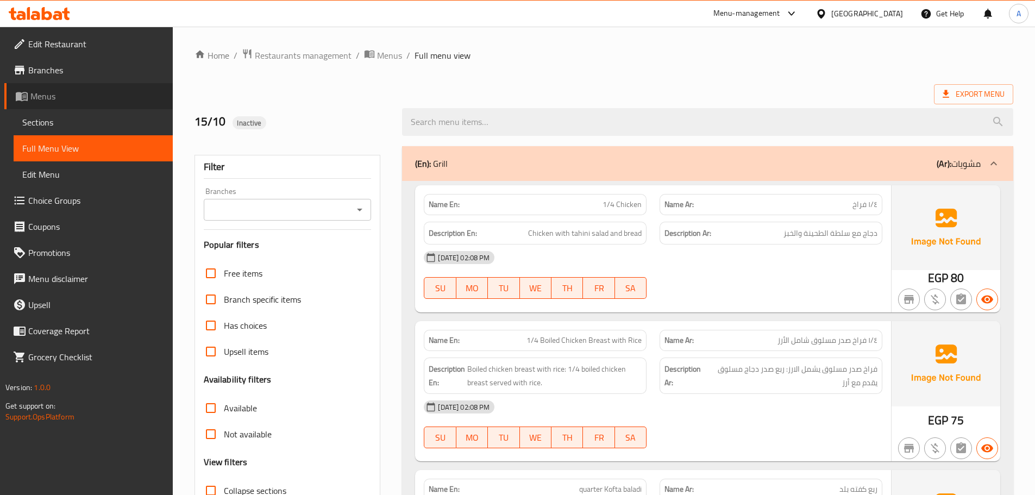
click at [54, 92] on span "Menus" at bounding box center [97, 96] width 134 height 13
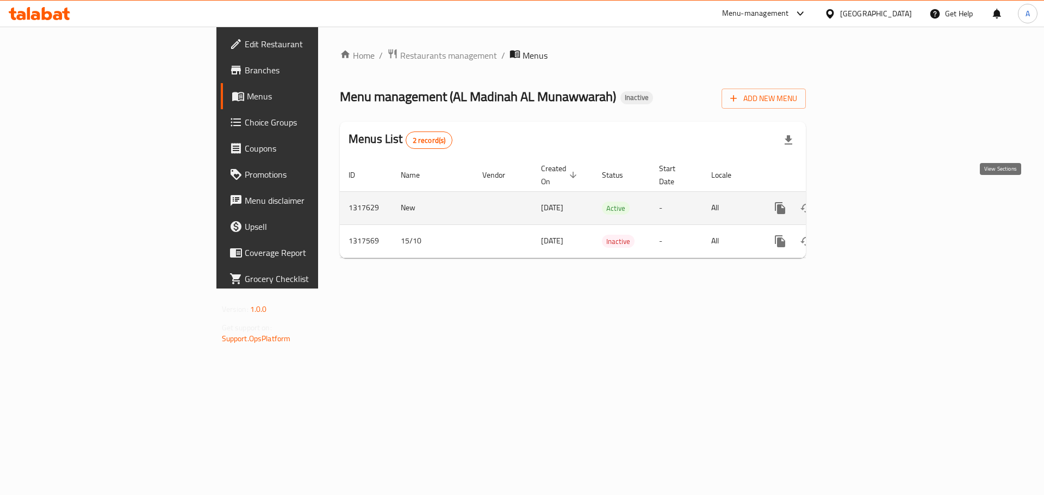
click at [865, 202] on icon "enhanced table" at bounding box center [858, 208] width 13 height 13
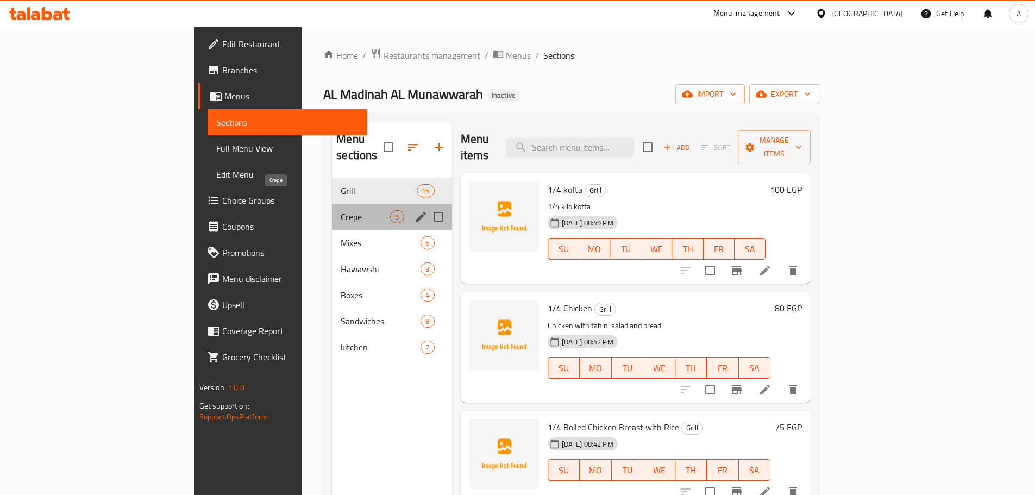
click at [341, 210] on span "Crepe" at bounding box center [365, 216] width 49 height 13
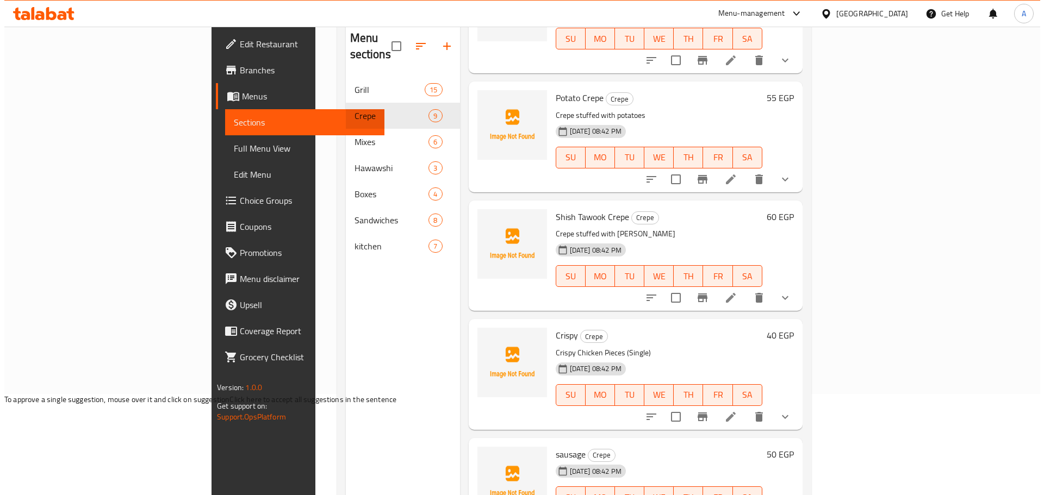
scroll to position [152, 0]
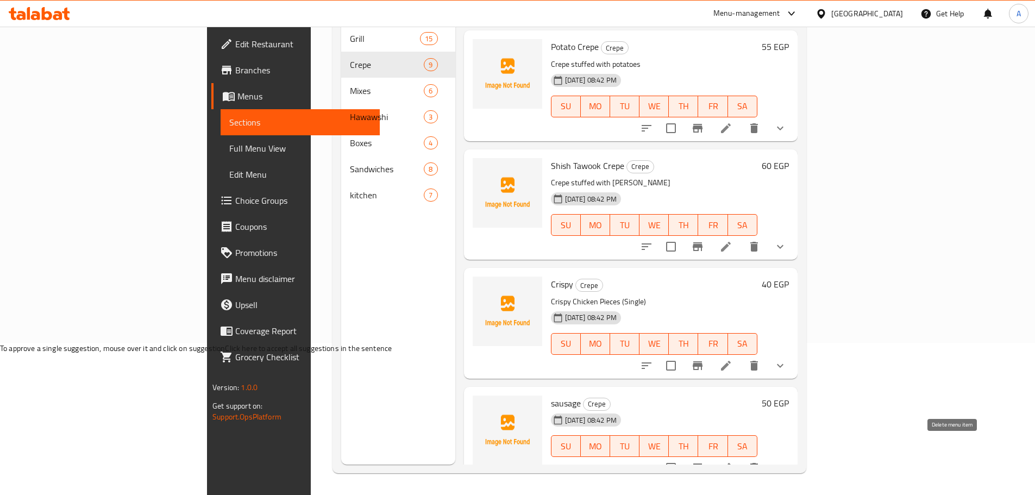
click at [761, 461] on icon "delete" at bounding box center [754, 467] width 13 height 13
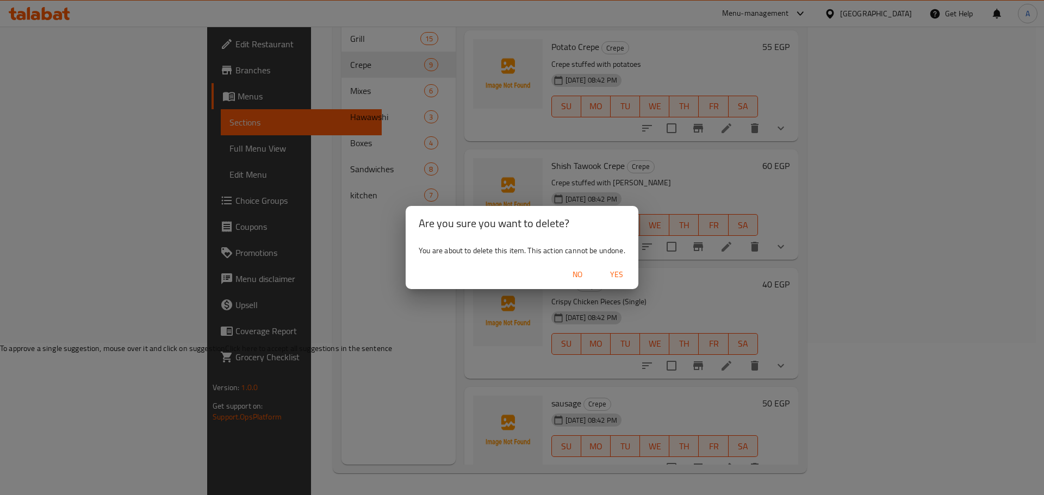
click at [630, 276] on button "Yes" at bounding box center [616, 275] width 35 height 20
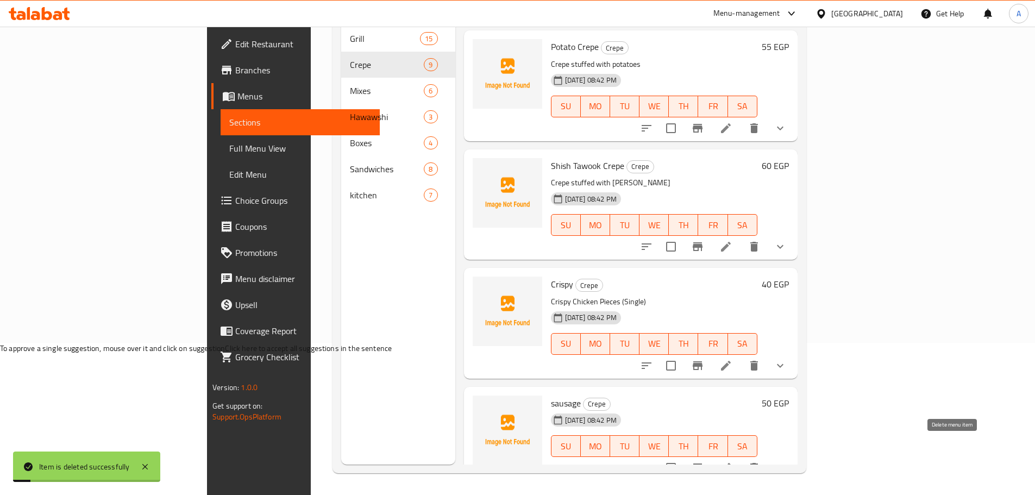
click at [758, 463] on icon "delete" at bounding box center [755, 468] width 8 height 10
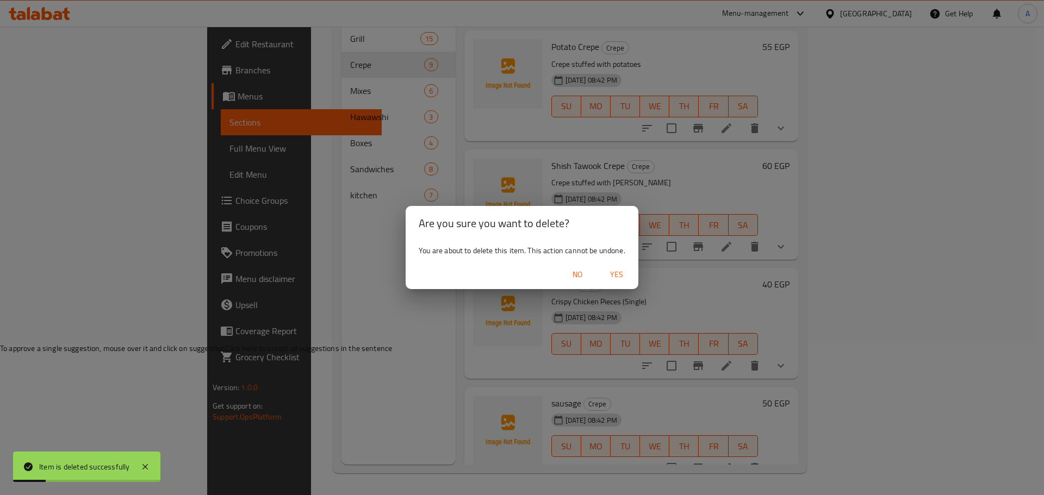
click at [617, 276] on span "Yes" at bounding box center [616, 275] width 26 height 14
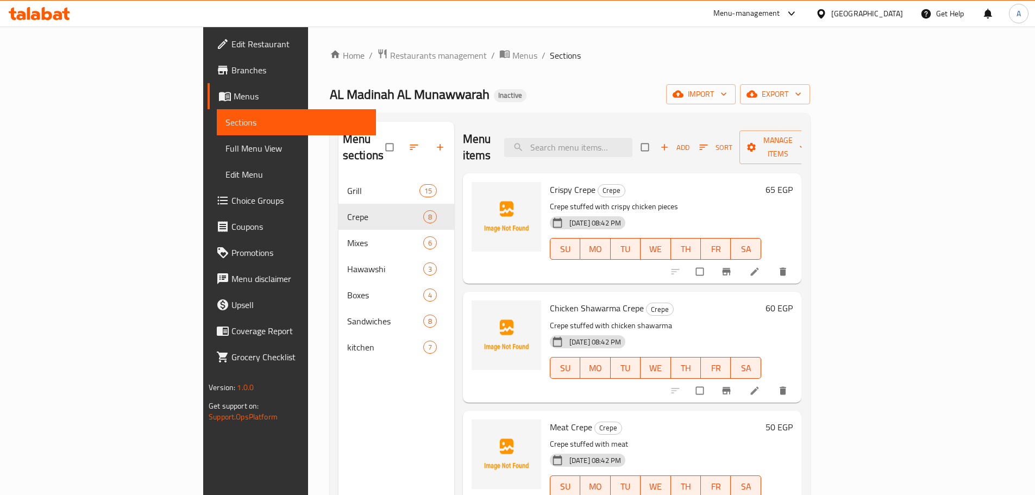
click at [644, 149] on div "Menu items Add Sort Manage items" at bounding box center [632, 148] width 339 height 52
click at [633, 139] on input "search" at bounding box center [568, 147] width 128 height 19
paste input "Chicken Shawarma Crepe"
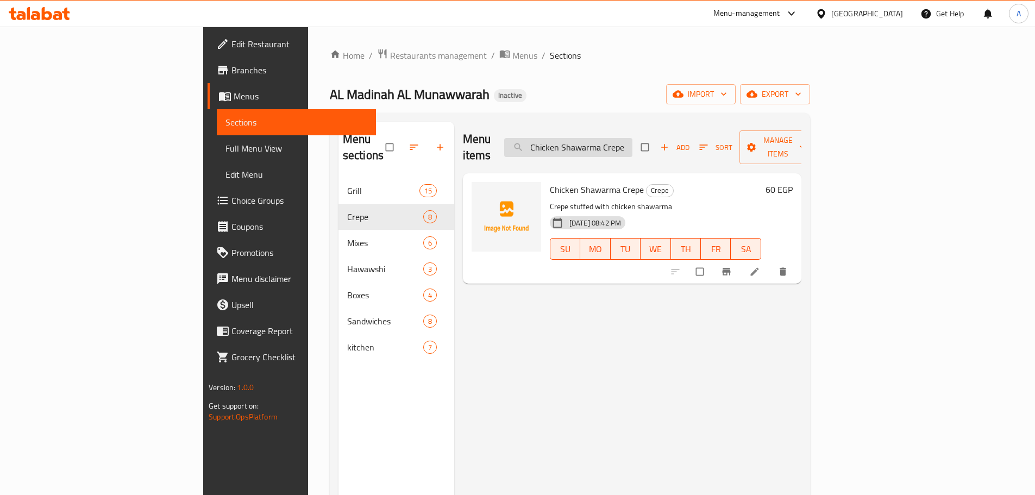
click at [633, 145] on input "Chicken Shawarma Crepe" at bounding box center [568, 147] width 128 height 19
click at [633, 144] on input "Chicken Shawarma Crepe" at bounding box center [568, 147] width 128 height 19
paste input "rispy"
type input "Crispy Crepe"
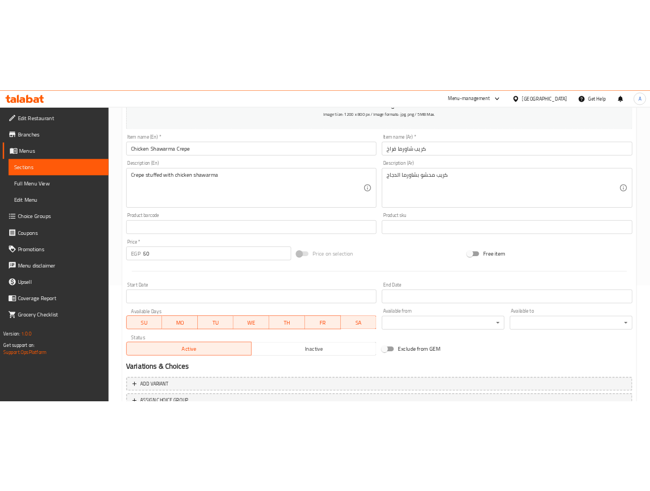
scroll to position [273, 0]
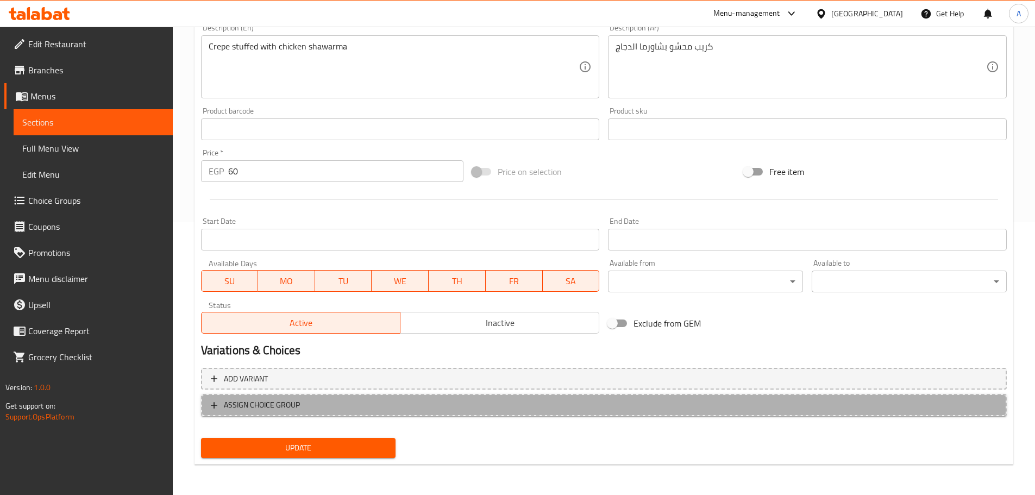
click at [288, 408] on span "ASSIGN CHOICE GROUP" at bounding box center [262, 405] width 76 height 14
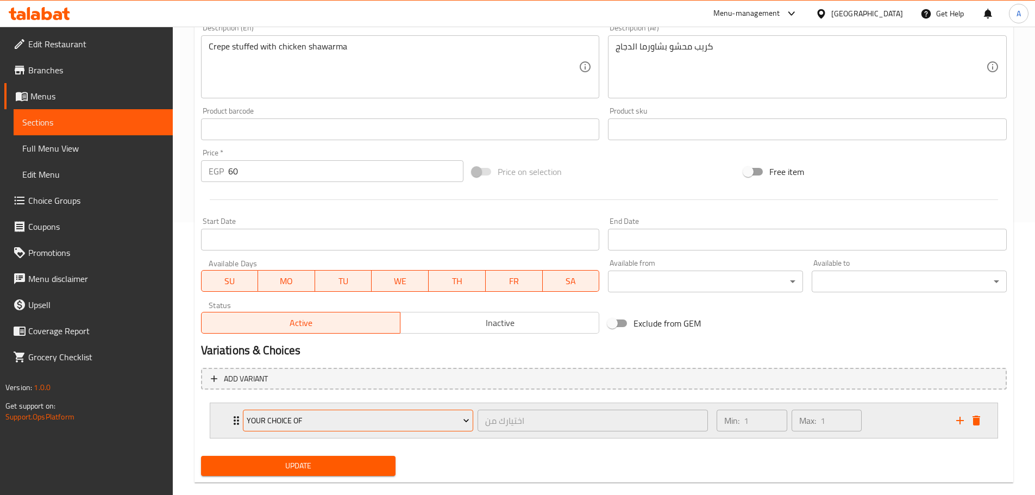
click at [309, 411] on button "your choice of" at bounding box center [358, 421] width 230 height 22
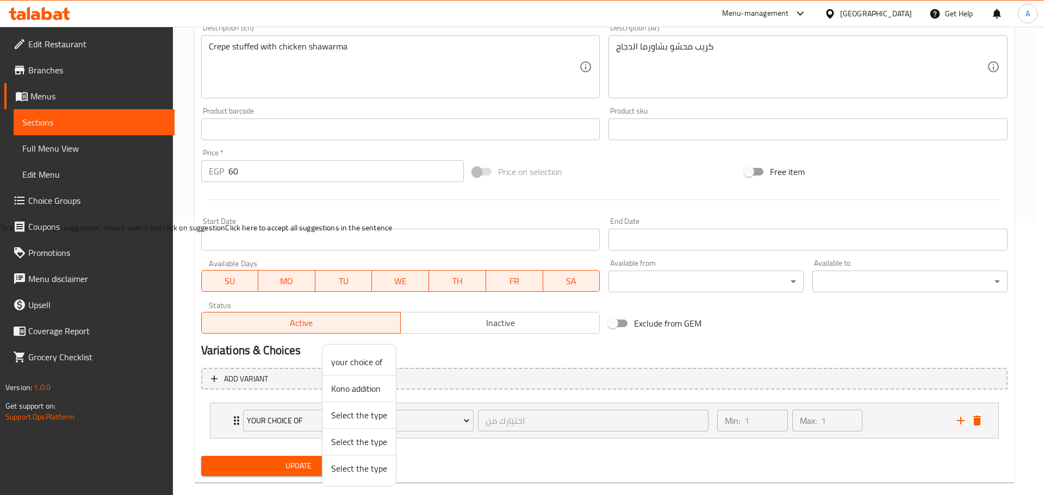
click at [368, 385] on span "Kono addition" at bounding box center [359, 388] width 56 height 13
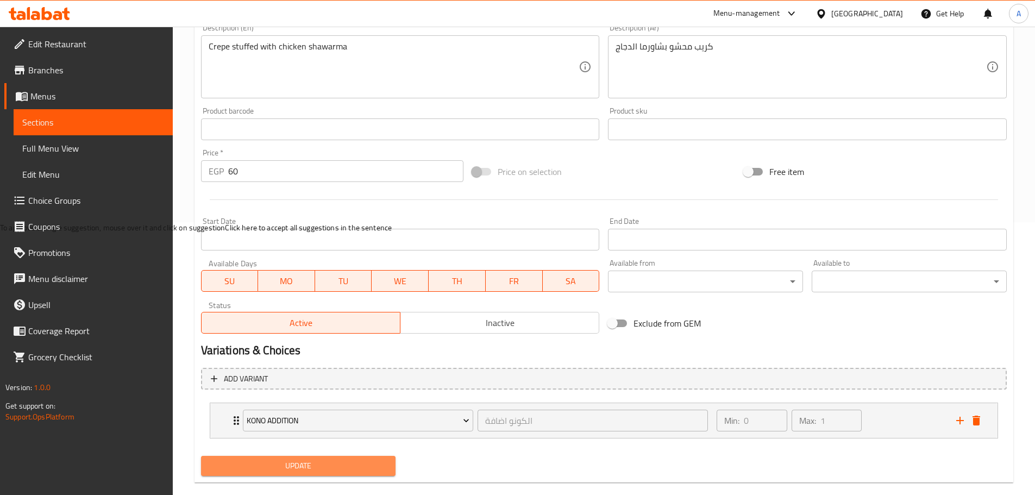
click at [341, 461] on span "Update" at bounding box center [299, 466] width 178 height 14
